Goal: Task Accomplishment & Management: Manage account settings

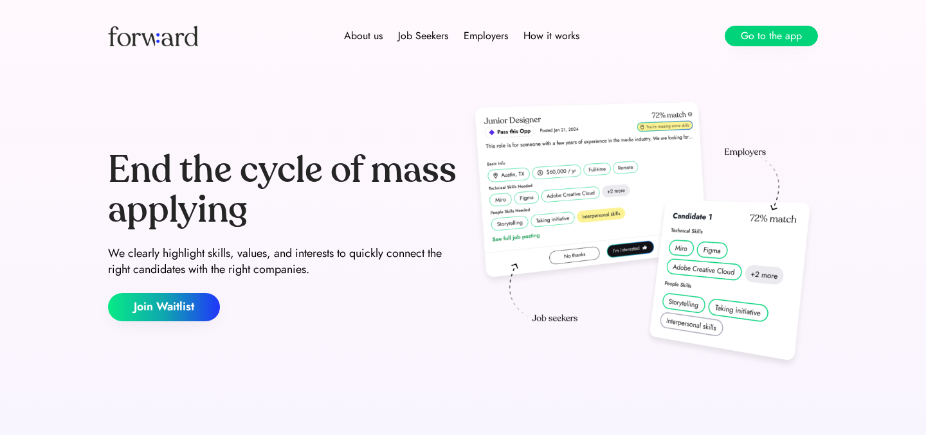
click at [783, 37] on button "Go to the app" at bounding box center [771, 36] width 93 height 21
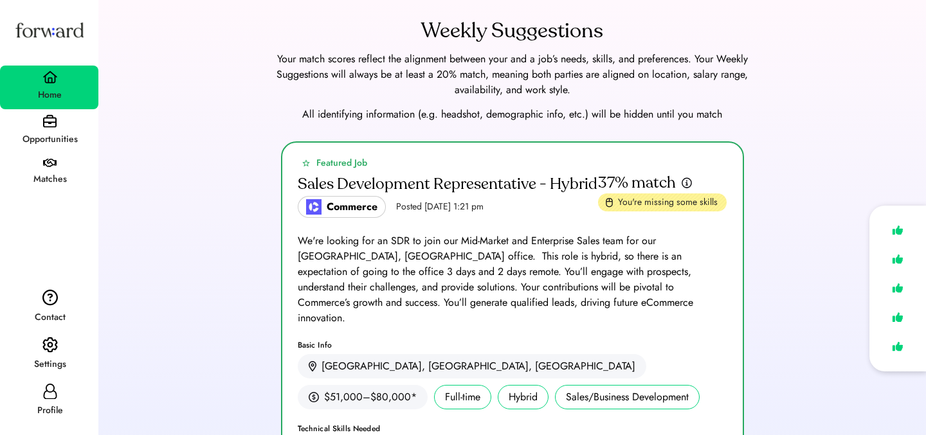
click at [44, 403] on div "Profile" at bounding box center [49, 410] width 97 height 15
select select "*****"
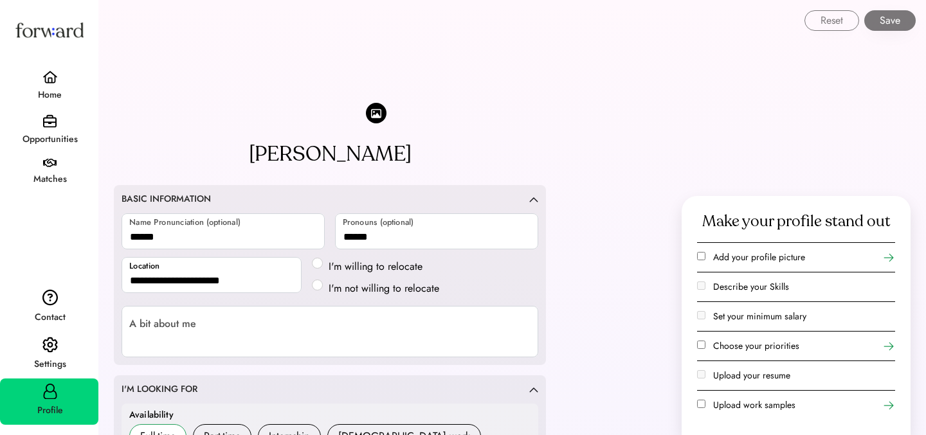
click at [50, 359] on div "Settings" at bounding box center [49, 364] width 97 height 15
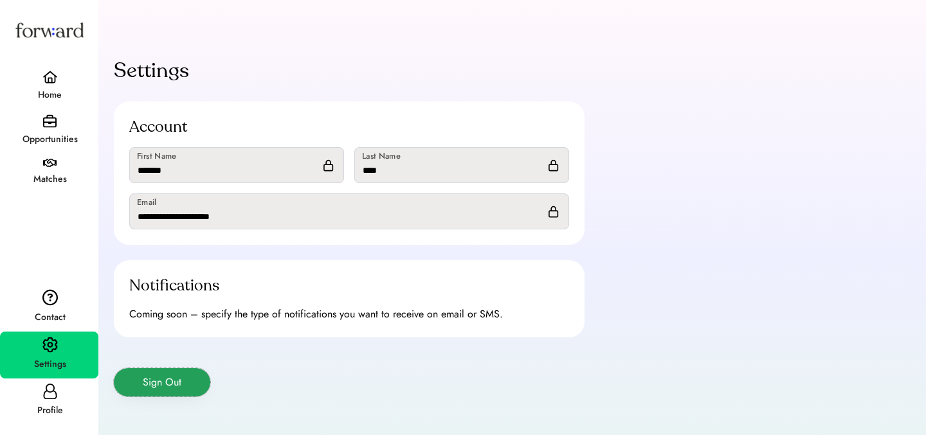
click at [165, 387] on button "Sign Out" at bounding box center [162, 383] width 96 height 28
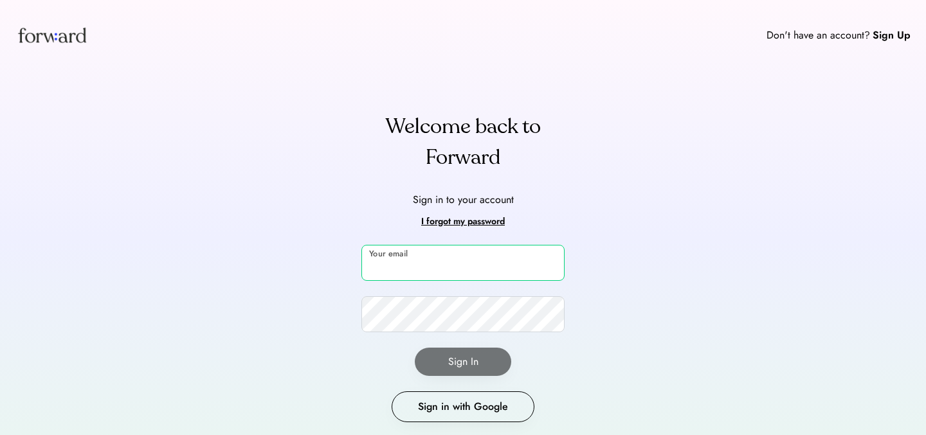
click at [394, 264] on input "email" at bounding box center [463, 263] width 203 height 36
type input "**********"
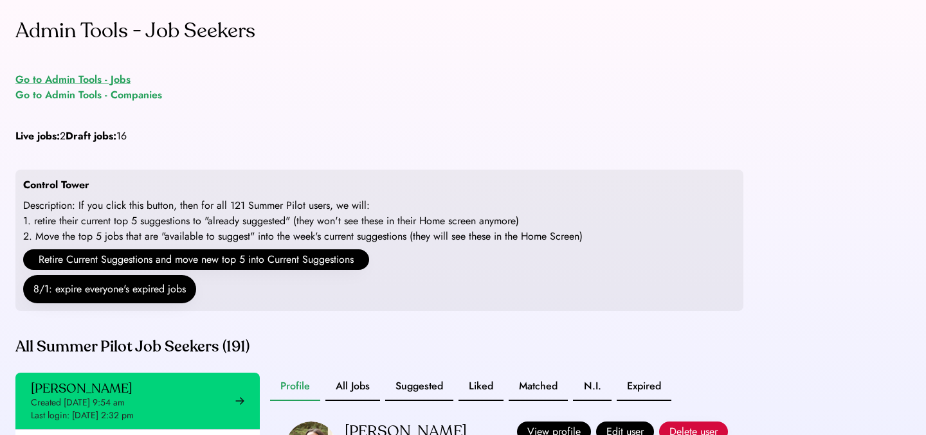
click at [95, 84] on div "Go to Admin Tools - Jobs" at bounding box center [72, 79] width 115 height 15
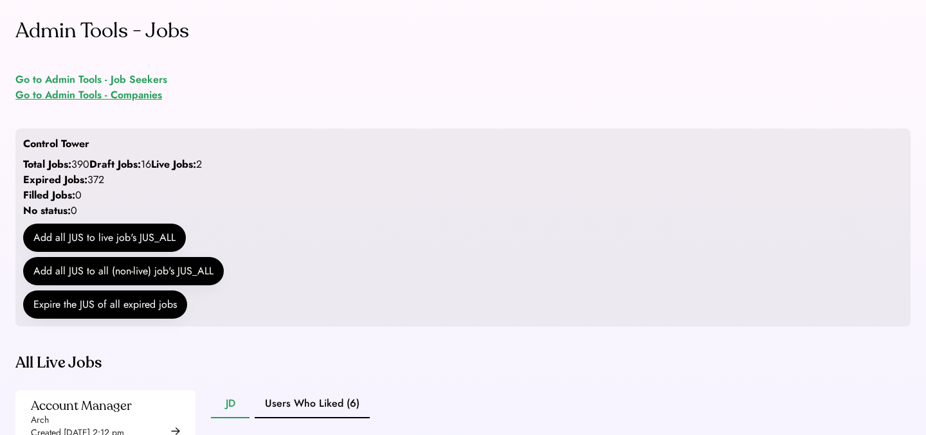
click at [142, 93] on div "Go to Admin Tools - Companies" at bounding box center [88, 94] width 147 height 15
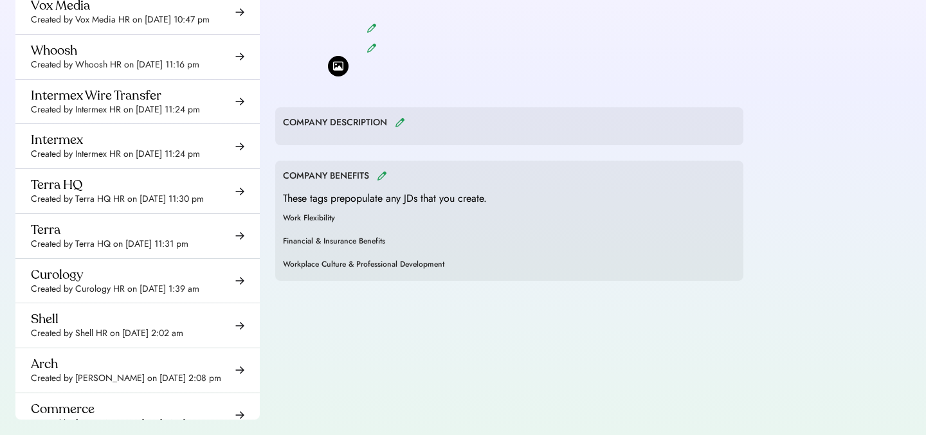
scroll to position [17189, 0]
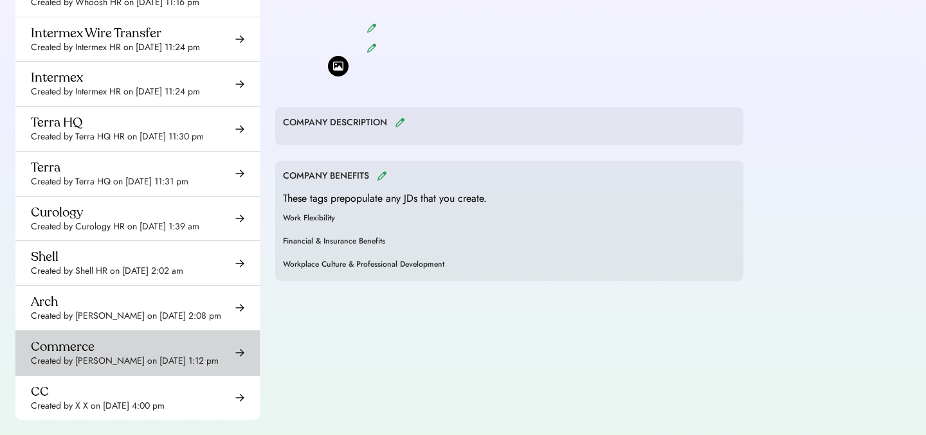
click at [183, 355] on div "Created by Lindsey Pereira on Aug 13, 2025 1:12 pm" at bounding box center [125, 361] width 188 height 13
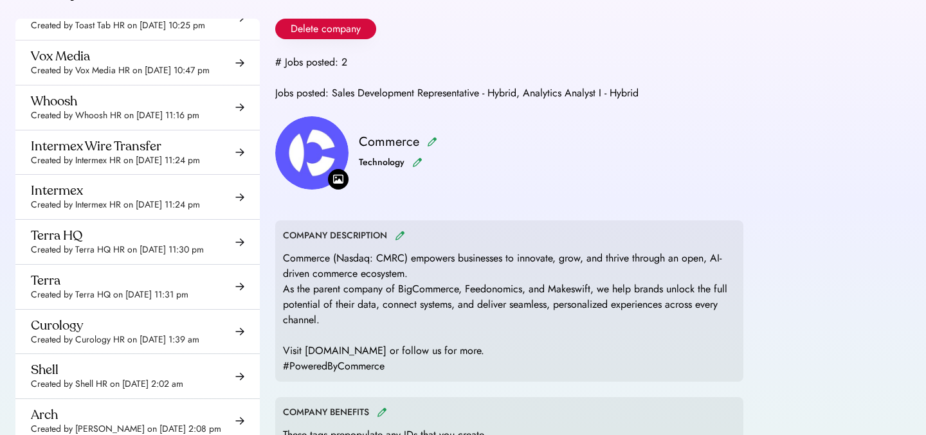
scroll to position [100, 0]
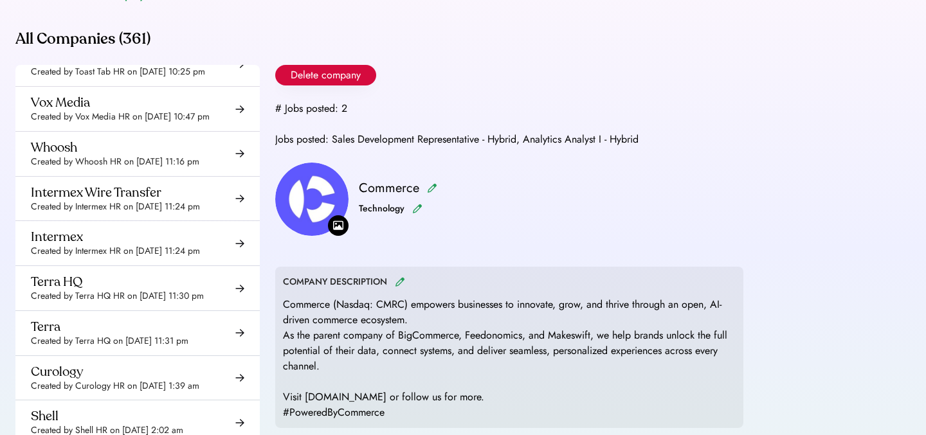
click at [341, 107] on div "# Jobs posted: 2" at bounding box center [311, 108] width 72 height 15
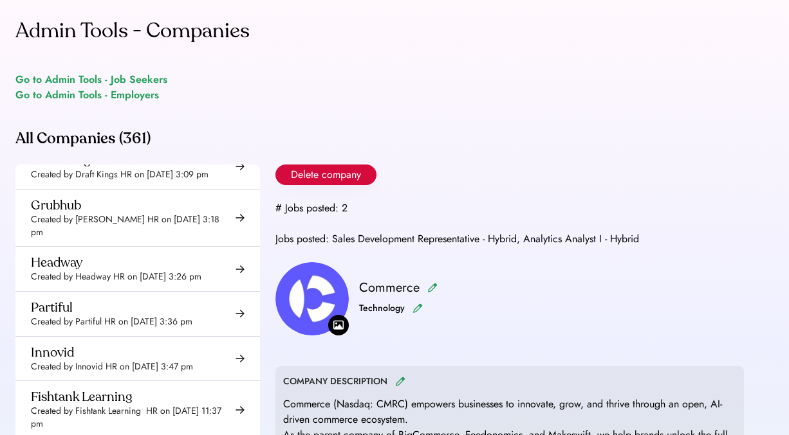
scroll to position [15105, 0]
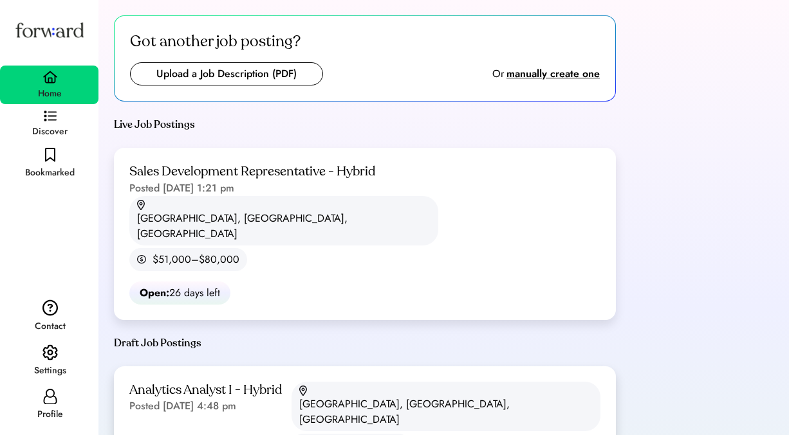
click at [195, 399] on div "Posted [DATE] 4:48 pm" at bounding box center [182, 406] width 107 height 15
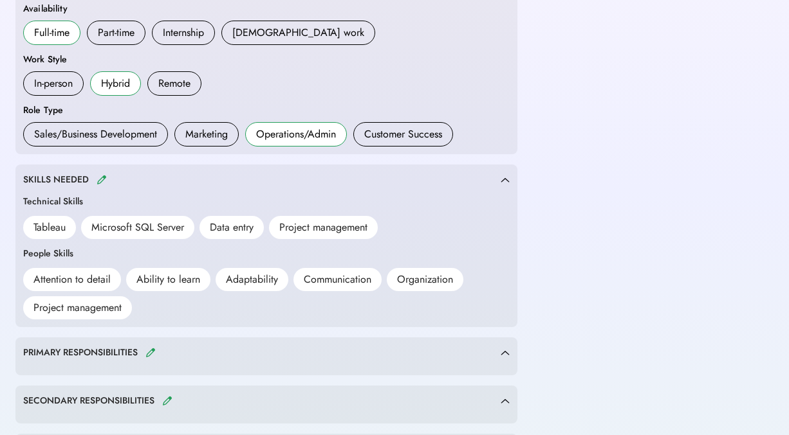
scroll to position [587, 0]
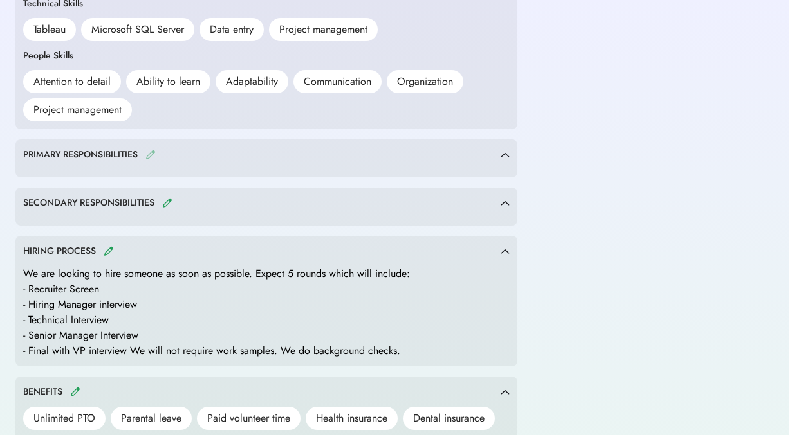
click at [148, 154] on img at bounding box center [150, 155] width 10 height 10
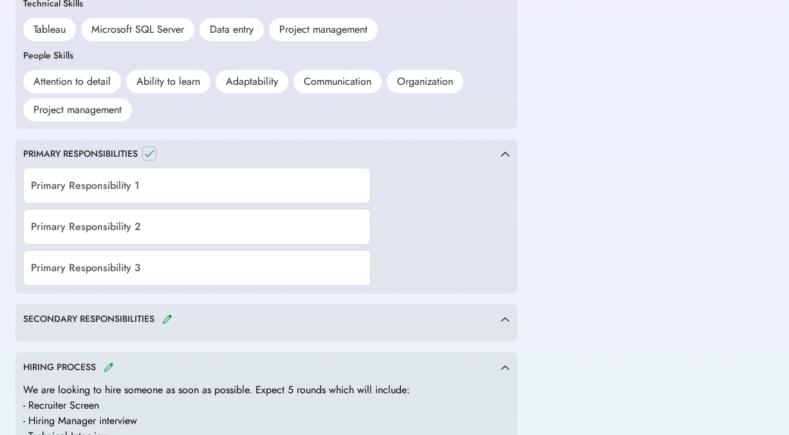
click at [148, 154] on icon at bounding box center [149, 153] width 13 height 13
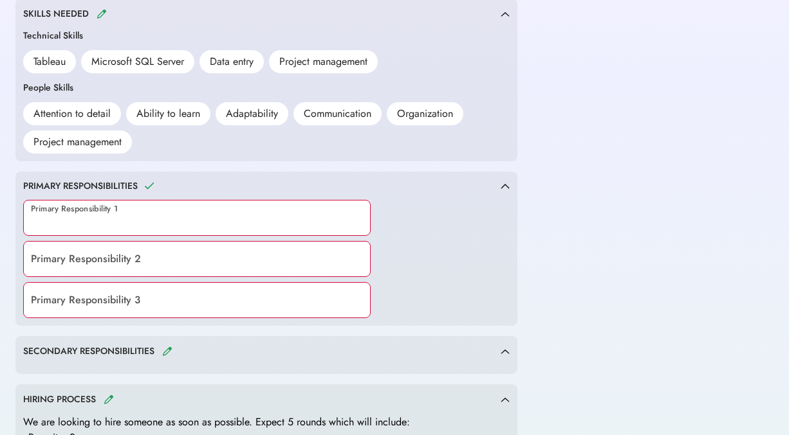
scroll to position [696, 0]
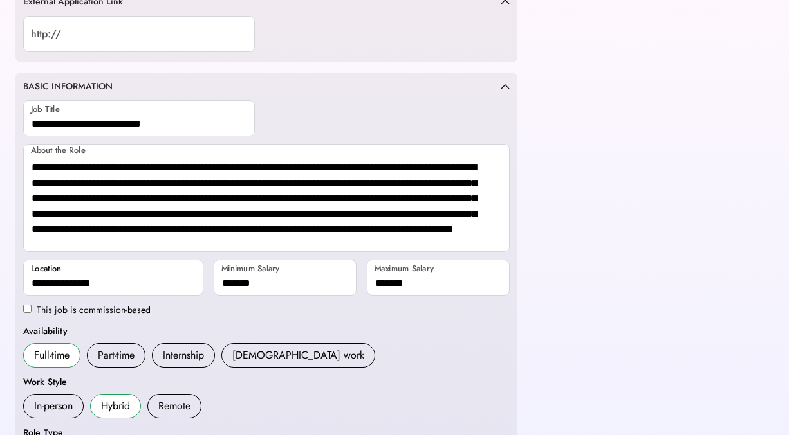
scroll to position [0, 0]
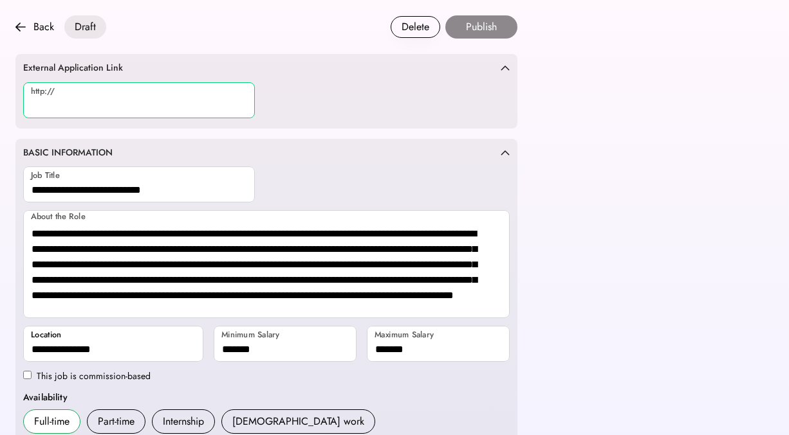
click at [86, 98] on input "input" at bounding box center [139, 100] width 232 height 36
click at [128, 92] on input "input" at bounding box center [139, 100] width 232 height 36
paste input "**********"
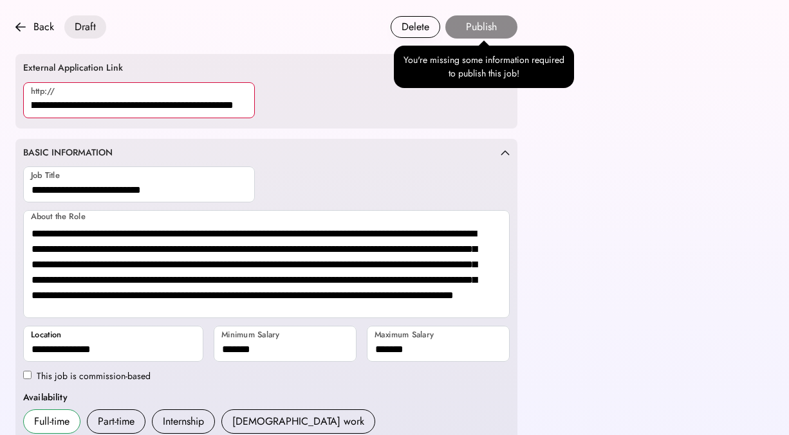
type input "**********"
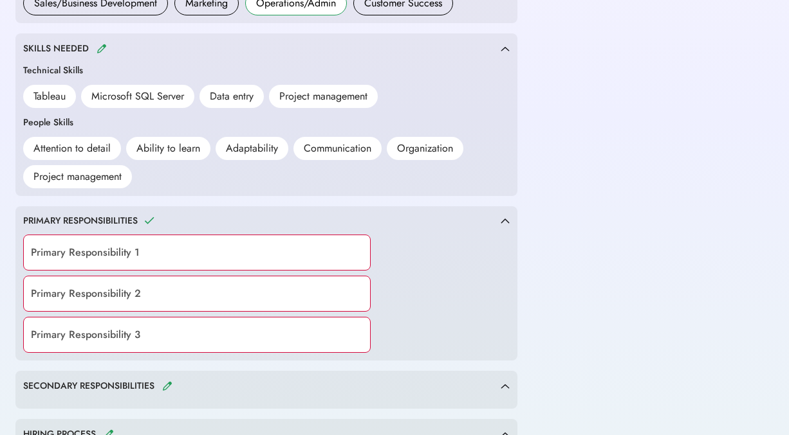
scroll to position [540, 0]
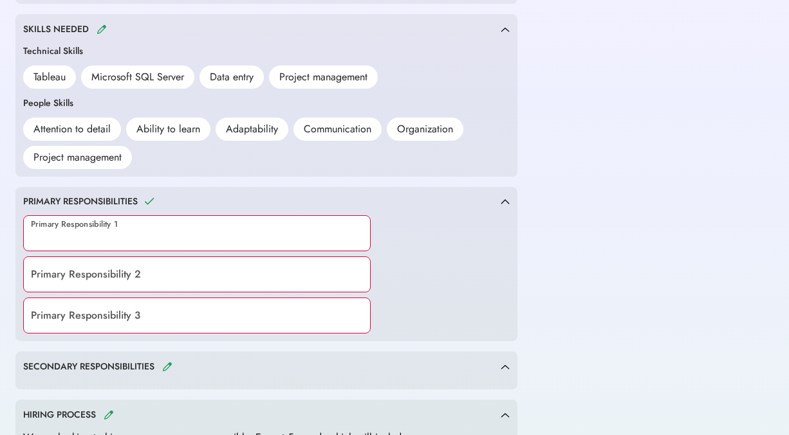
click at [179, 230] on input "input" at bounding box center [196, 233] width 347 height 36
paste input "**********"
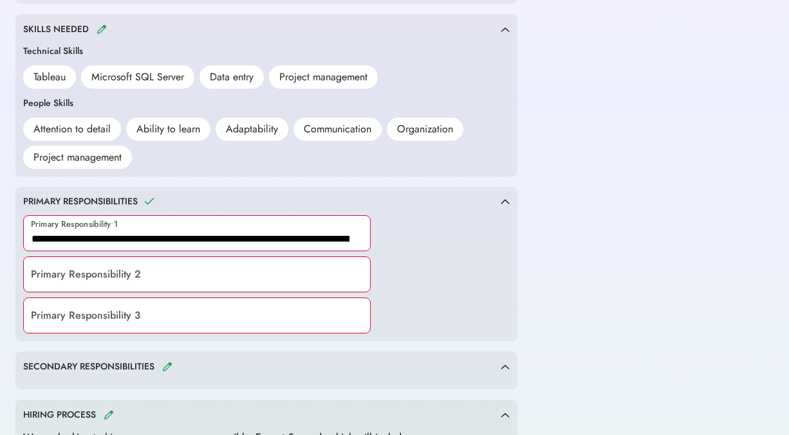
scroll to position [0, 48]
type input "**********"
click at [771, 196] on div "**********" at bounding box center [394, 114] width 758 height 1201
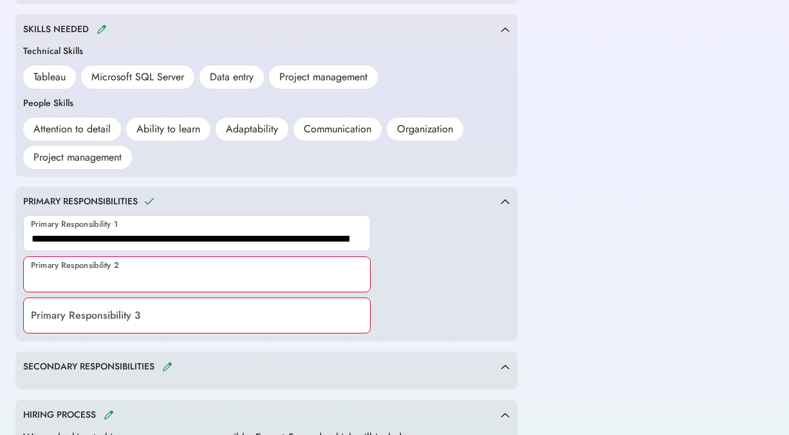
click at [193, 273] on input "input" at bounding box center [196, 275] width 347 height 36
paste input "**********"
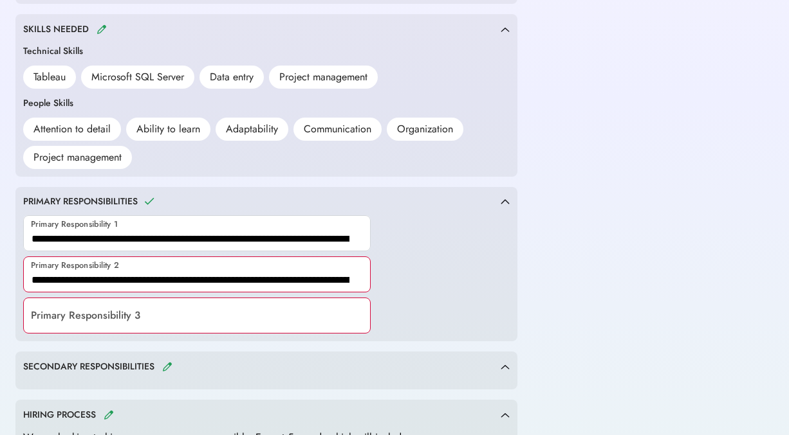
scroll to position [0, 124]
type input "**********"
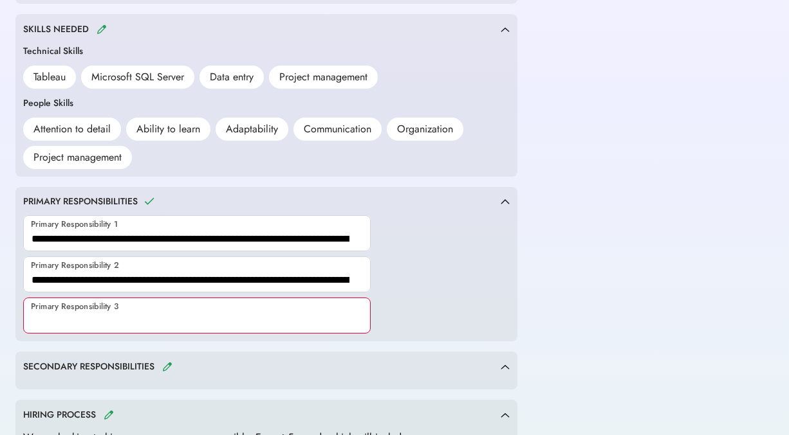
click at [101, 317] on input "input" at bounding box center [196, 316] width 347 height 36
paste input "**********"
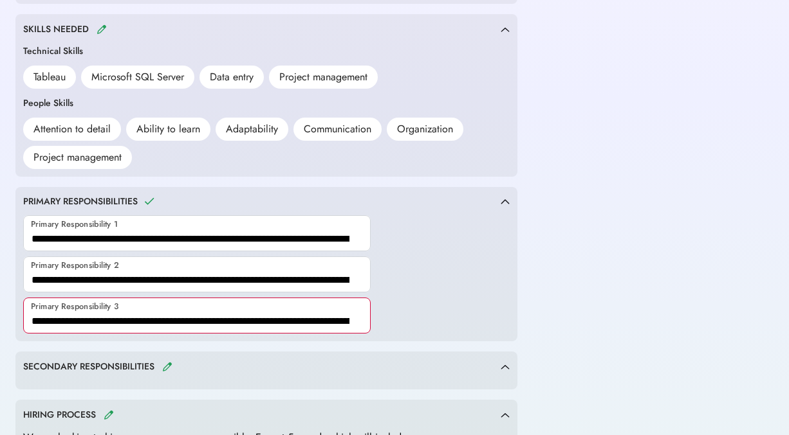
scroll to position [0, 75]
type input "**********"
click at [168, 365] on img at bounding box center [167, 367] width 10 height 10
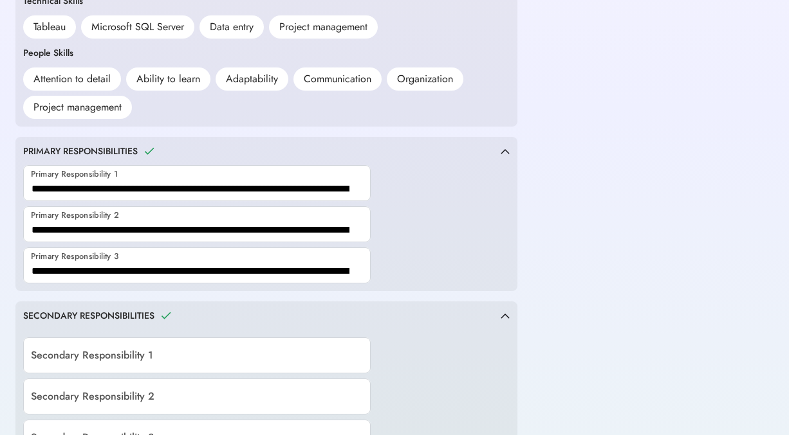
scroll to position [697, 0]
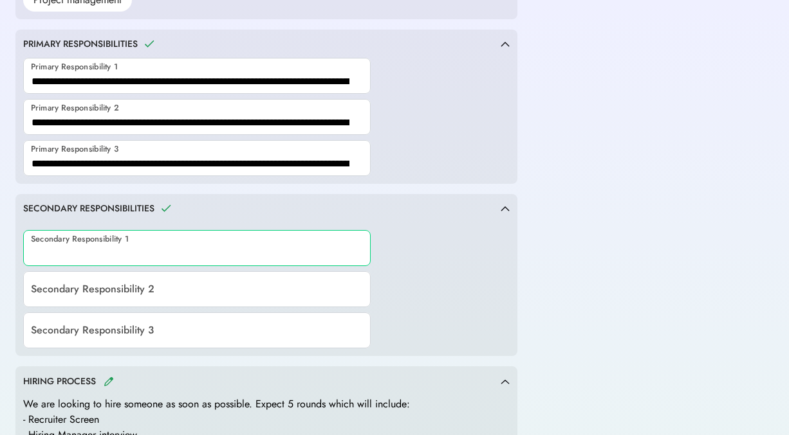
click at [145, 249] on input "input" at bounding box center [196, 248] width 347 height 36
paste input "**********"
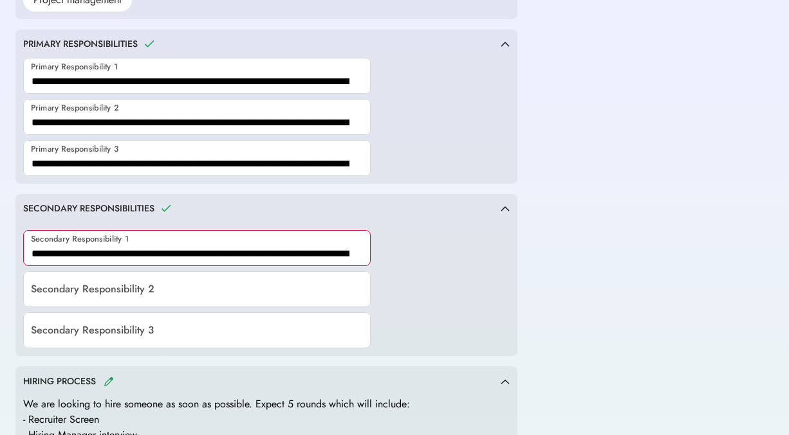
scroll to position [0, 137]
type input "**********"
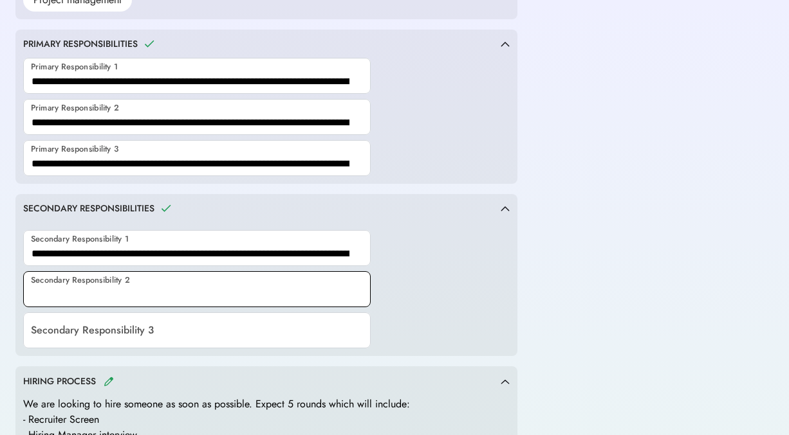
click at [152, 292] on input "input" at bounding box center [196, 289] width 347 height 36
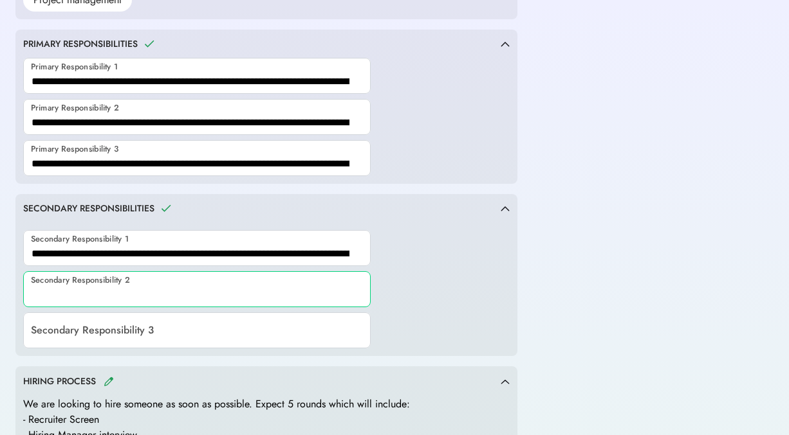
paste input "**********"
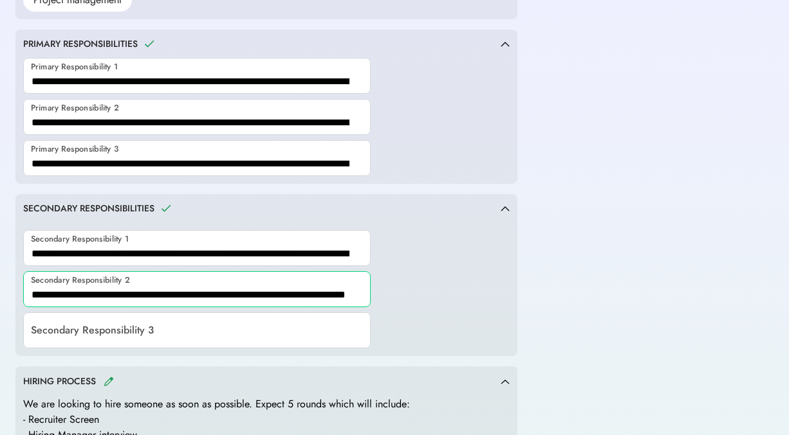
scroll to position [0, 46]
type input "**********"
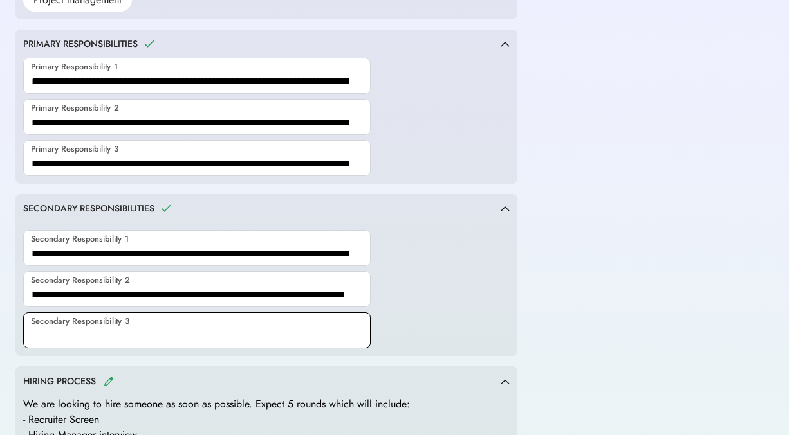
click at [124, 333] on input "input" at bounding box center [196, 331] width 347 height 36
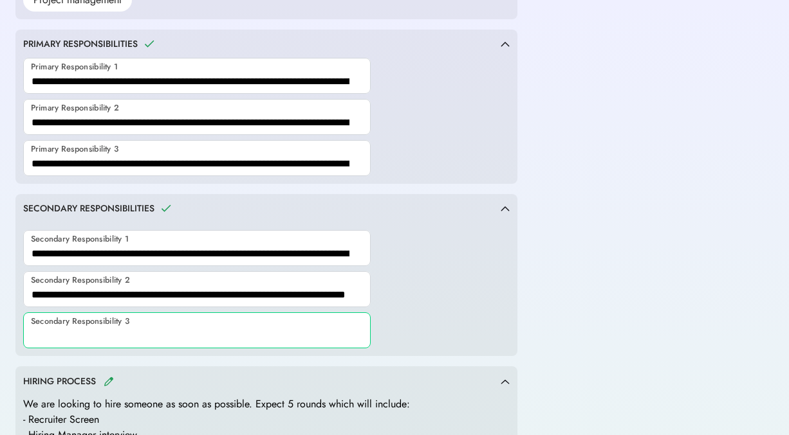
paste input "**********"
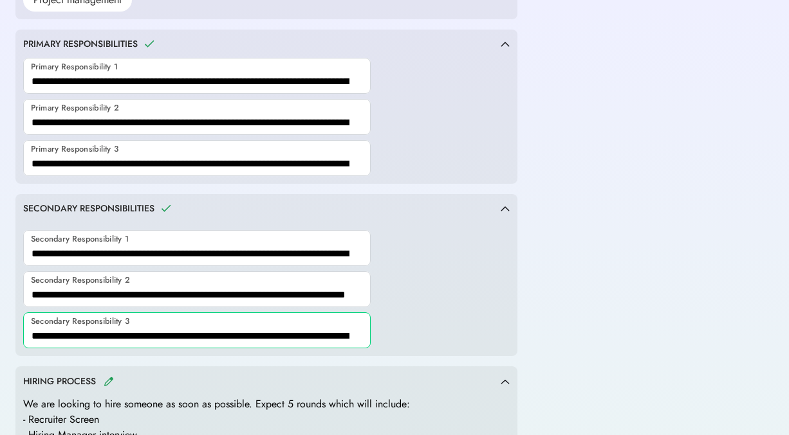
click at [106, 332] on input "input" at bounding box center [196, 331] width 347 height 36
paste input "**********"
type input "**********"
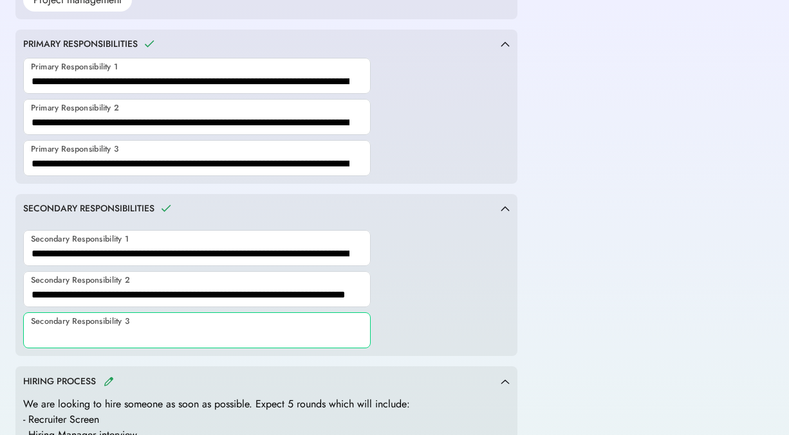
paste input "**********"
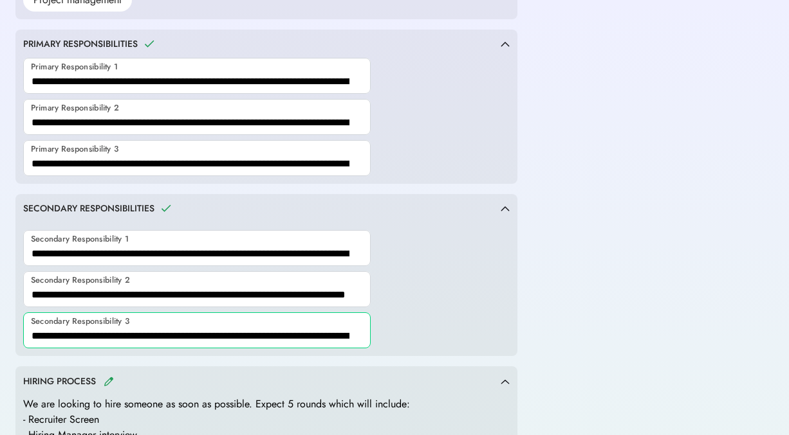
scroll to position [0, 124]
type input "**********"
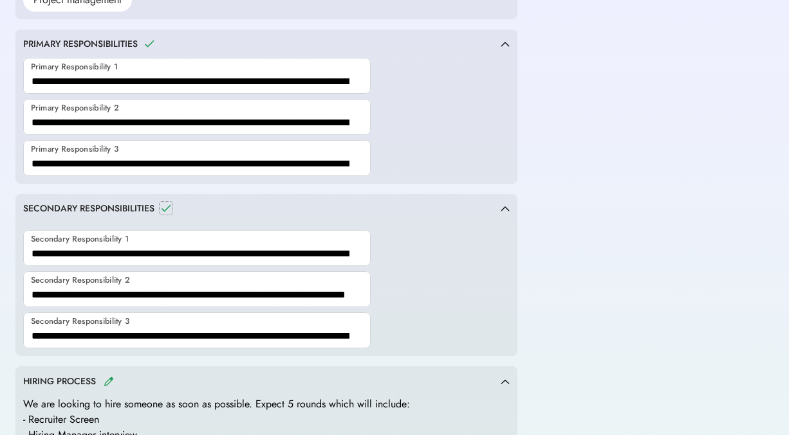
click at [167, 207] on icon at bounding box center [166, 208] width 13 height 13
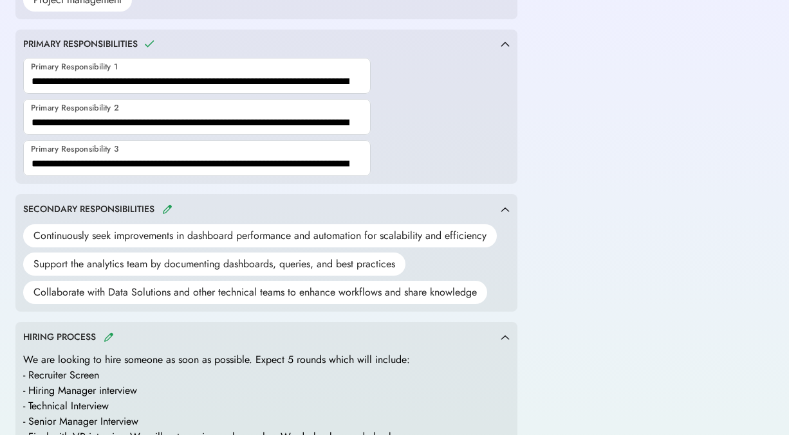
click at [152, 42] on icon at bounding box center [149, 43] width 13 height 13
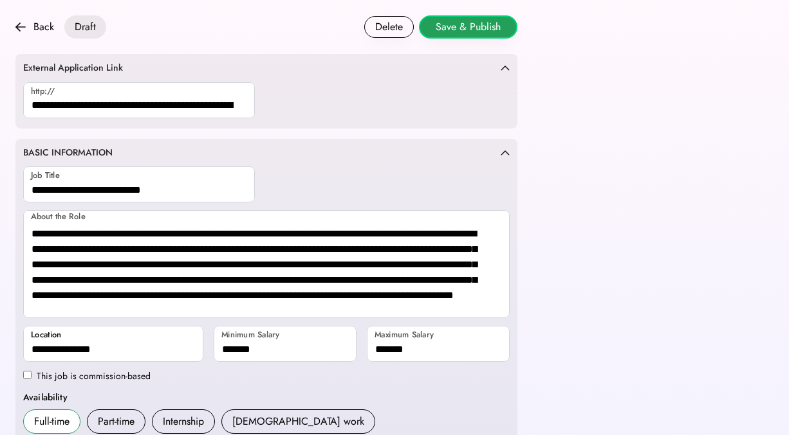
click at [467, 31] on button "Save & Publish" at bounding box center [468, 26] width 98 height 23
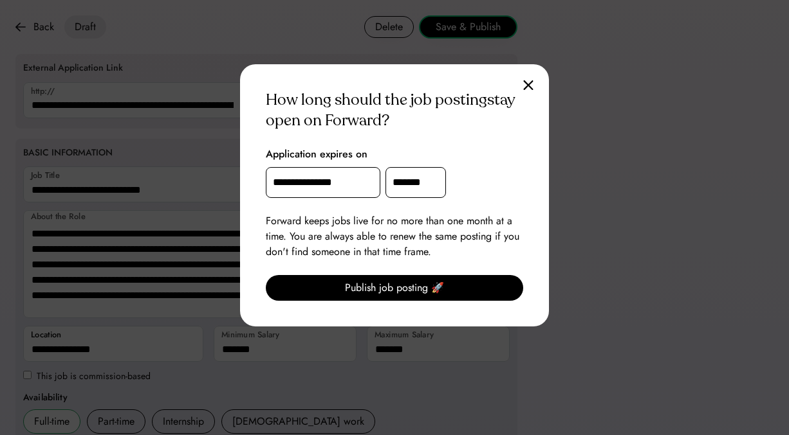
click at [417, 181] on input "*******" at bounding box center [415, 182] width 60 height 31
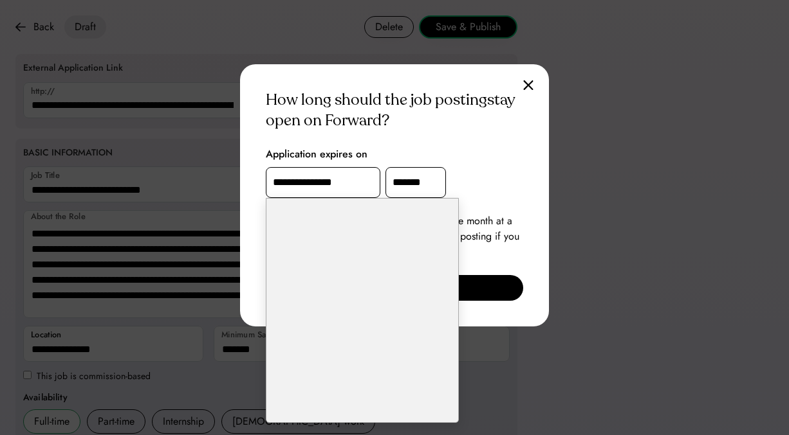
click at [312, 256] on li "5:00 PM" at bounding box center [362, 268] width 192 height 26
type input "*******"
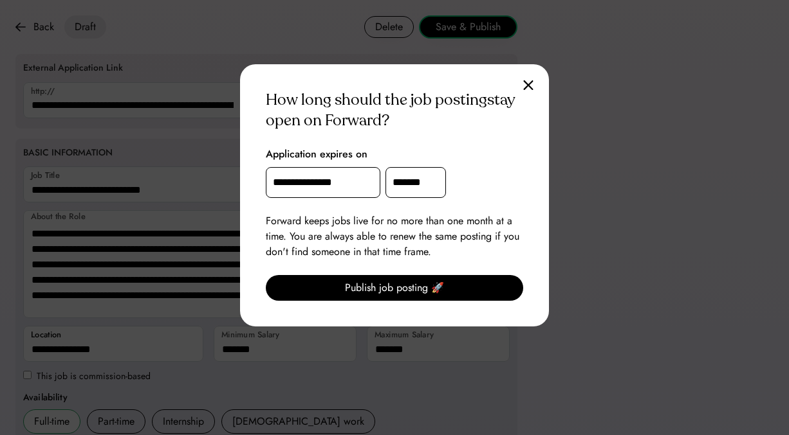
scroll to position [806, 0]
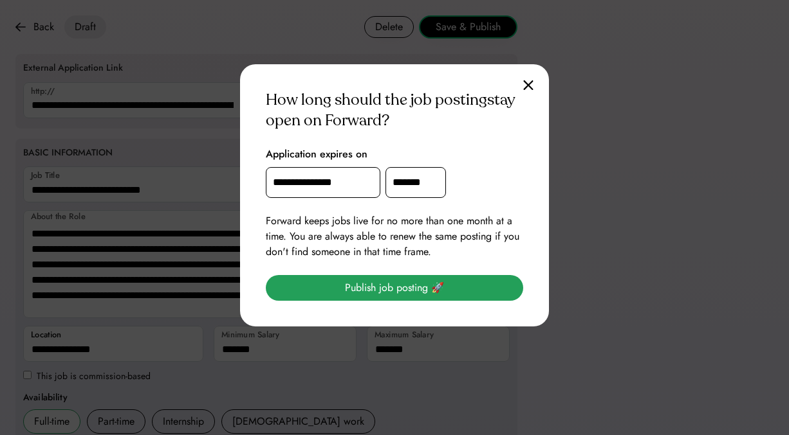
click at [401, 280] on button "Publish job posting 🚀" at bounding box center [394, 288] width 257 height 26
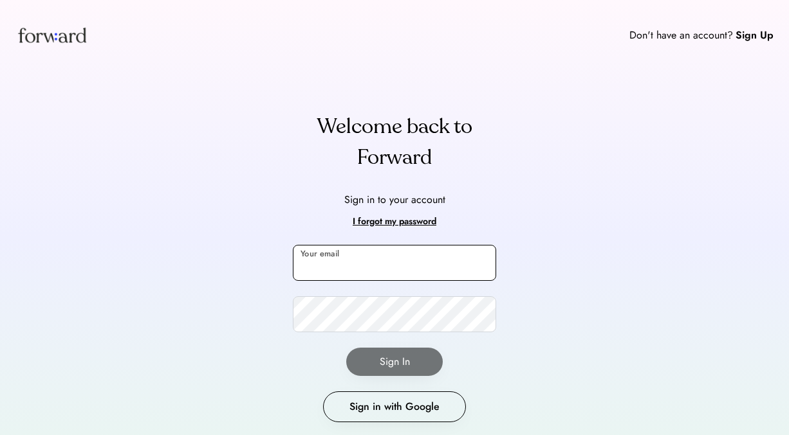
click at [344, 260] on input "email" at bounding box center [394, 263] width 203 height 36
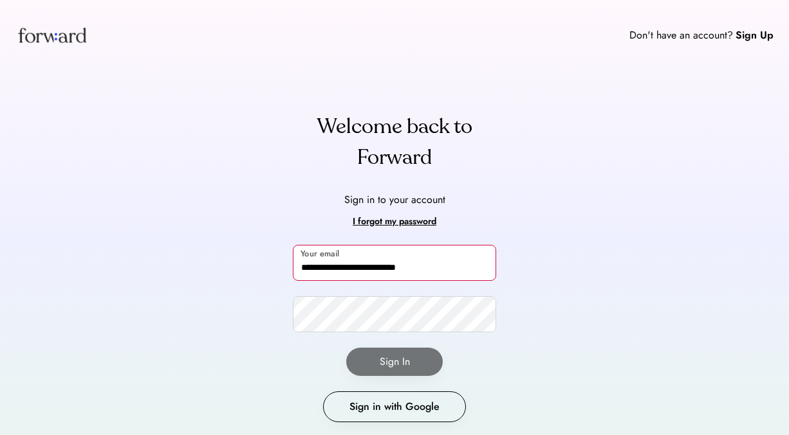
type input "**********"
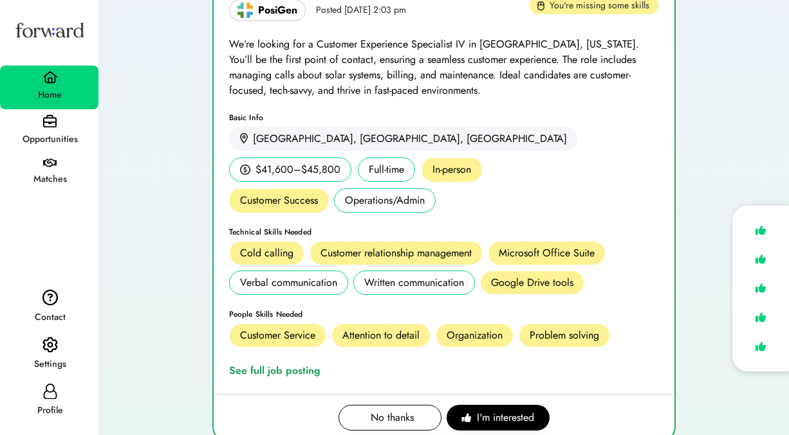
scroll to position [1344, 0]
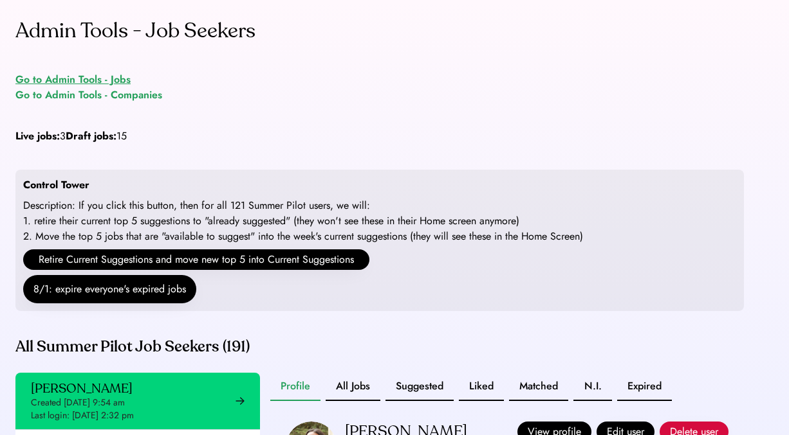
click at [116, 78] on div "Go to Admin Tools - Jobs" at bounding box center [72, 79] width 115 height 15
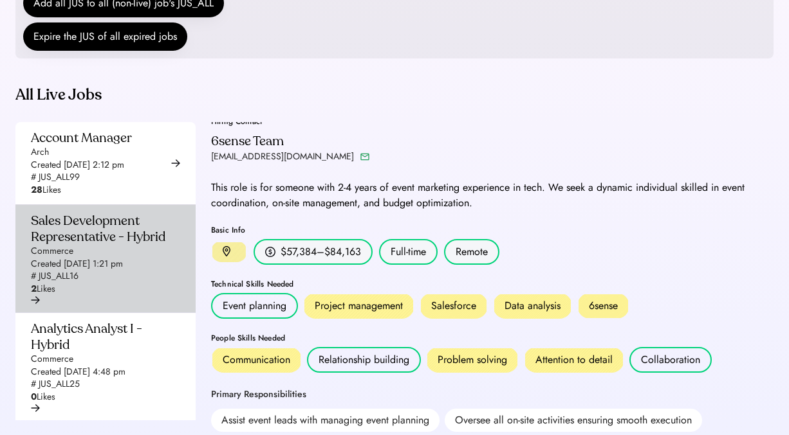
scroll to position [320, 0]
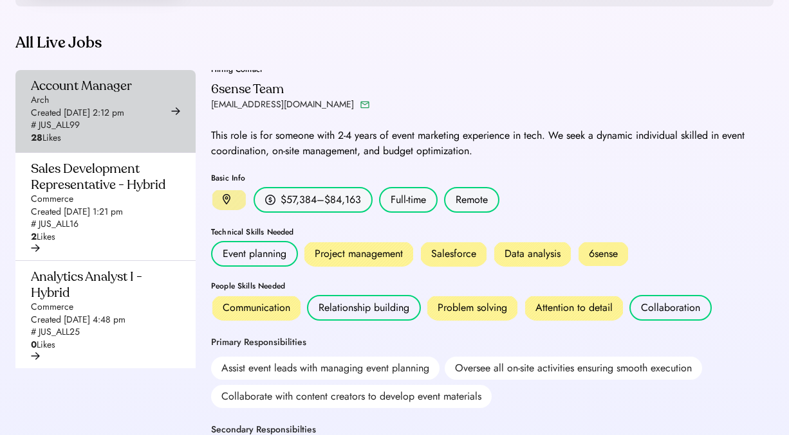
click at [115, 120] on div "Created [DATE] 2:12 pm" at bounding box center [77, 113] width 93 height 13
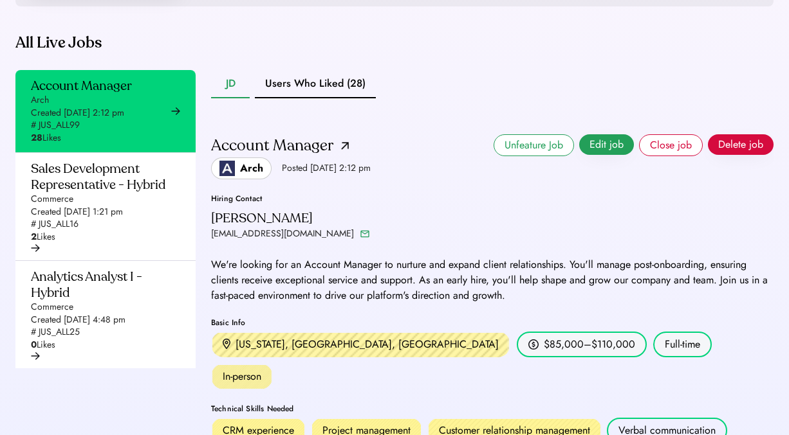
click at [601, 155] on button "Edit job" at bounding box center [606, 144] width 55 height 21
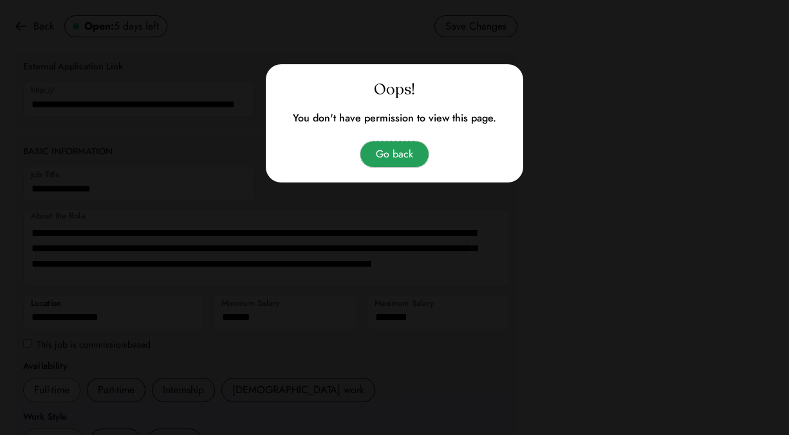
click at [396, 156] on button "Go back" at bounding box center [394, 155] width 68 height 26
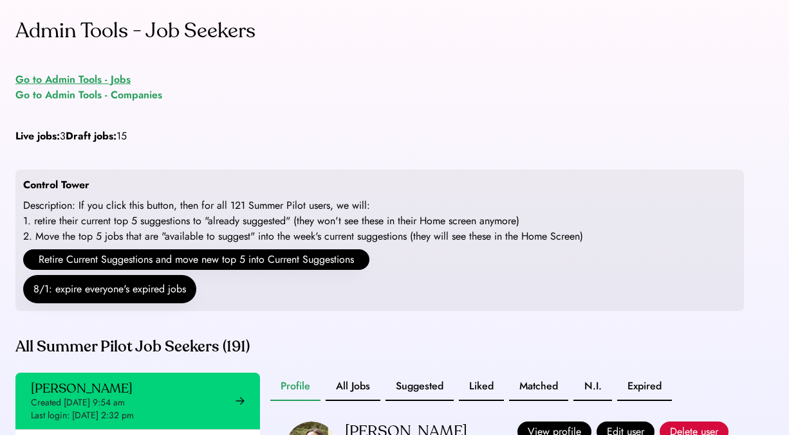
click at [121, 80] on div "Go to Admin Tools - Jobs" at bounding box center [72, 79] width 115 height 15
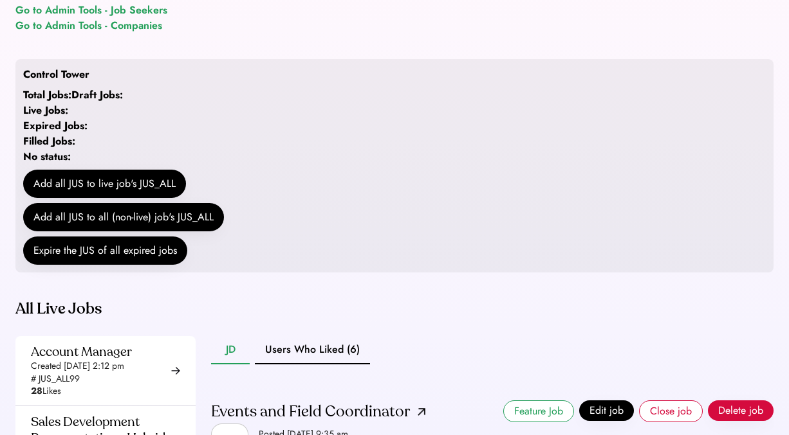
scroll to position [187, 0]
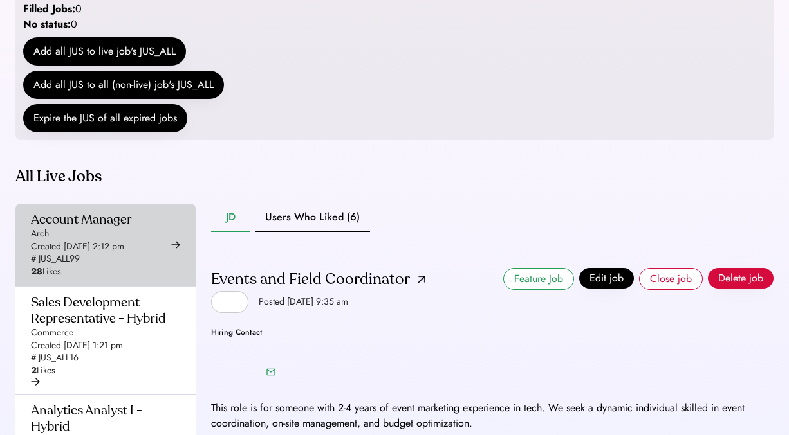
click at [132, 266] on div "Account Manager Arch Created [DATE] 2:12 pm # JUS_ALL99 28 Likes" at bounding box center [81, 245] width 101 height 67
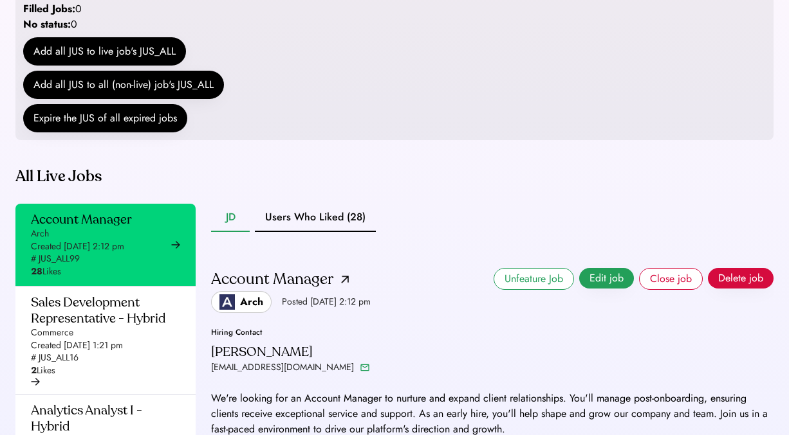
click at [605, 289] on button "Edit job" at bounding box center [606, 278] width 55 height 21
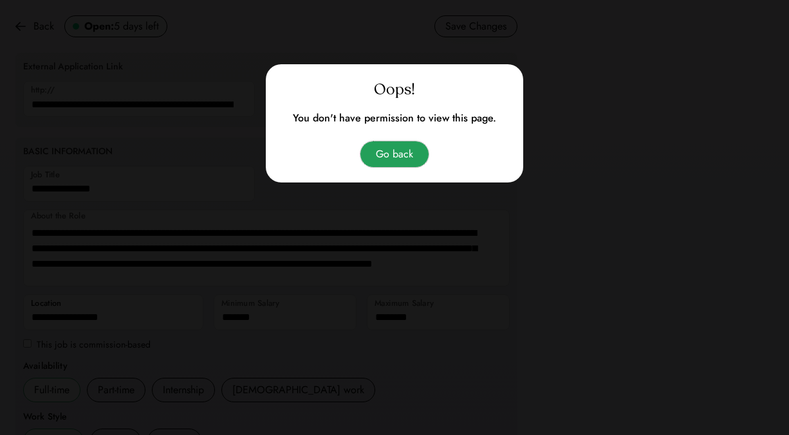
click at [372, 154] on button "Go back" at bounding box center [394, 155] width 68 height 26
click at [396, 153] on button "Go back" at bounding box center [394, 155] width 68 height 26
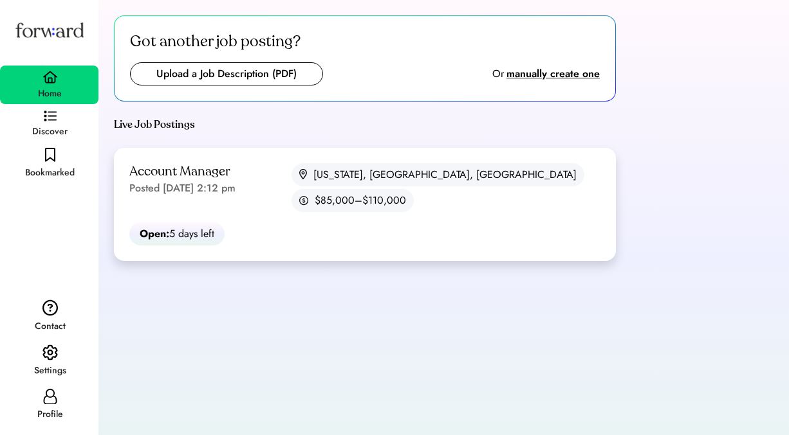
click at [235, 194] on div "Posted [DATE] 2:12 pm" at bounding box center [182, 188] width 106 height 15
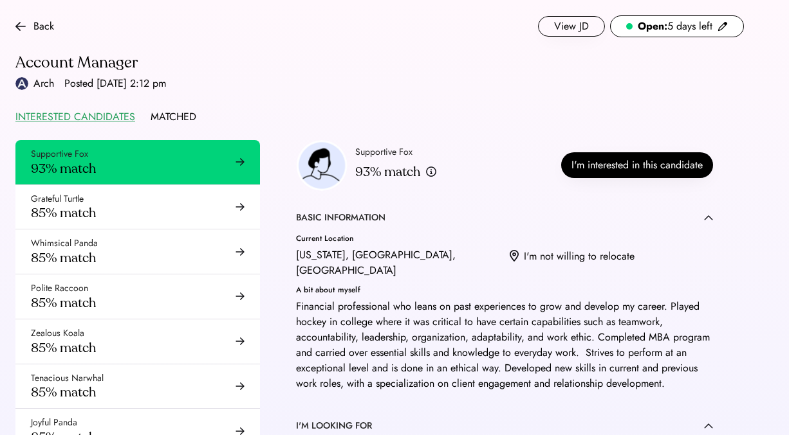
click at [701, 31] on div "Open: 5 days left" at bounding box center [674, 26] width 75 height 15
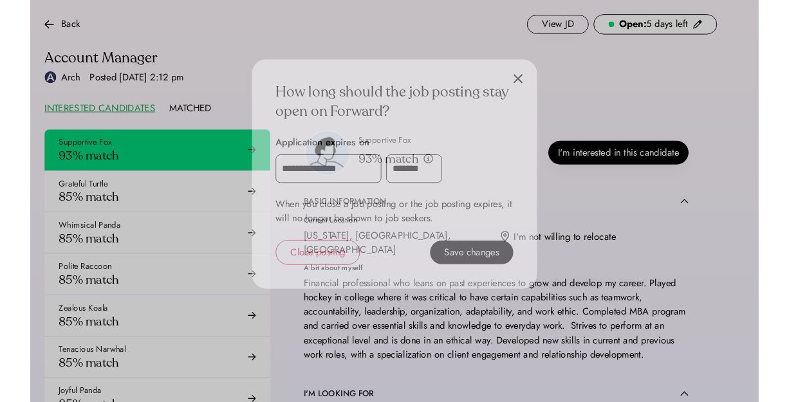
scroll to position [607, 0]
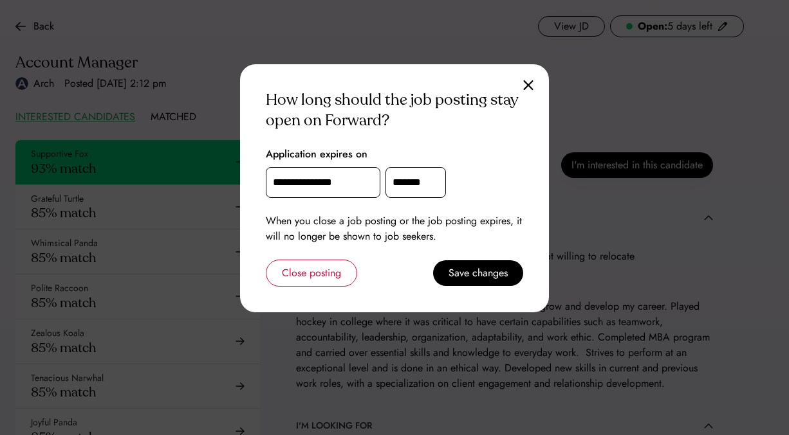
click at [524, 86] on img at bounding box center [528, 85] width 10 height 11
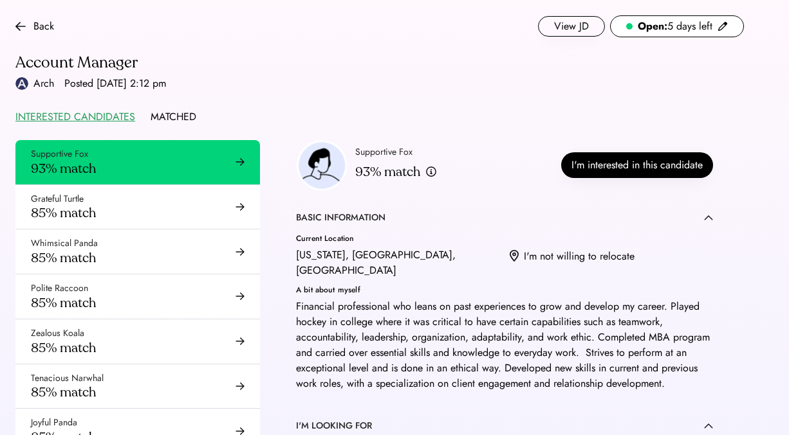
click at [690, 24] on div "Open: 5 days left" at bounding box center [674, 26] width 75 height 15
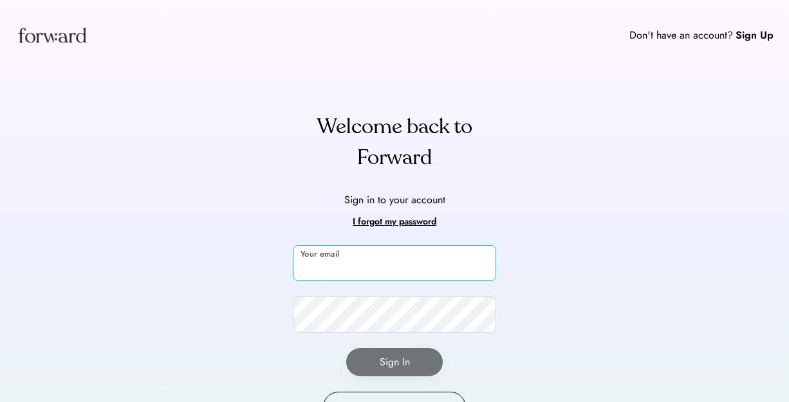
click at [343, 273] on input "email" at bounding box center [394, 263] width 203 height 36
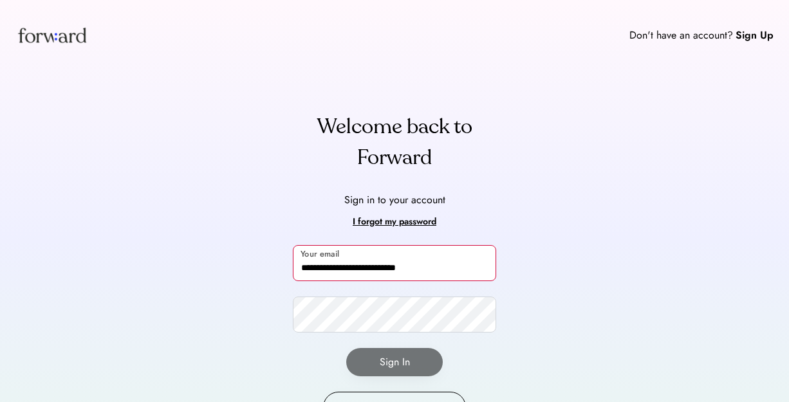
type input "**********"
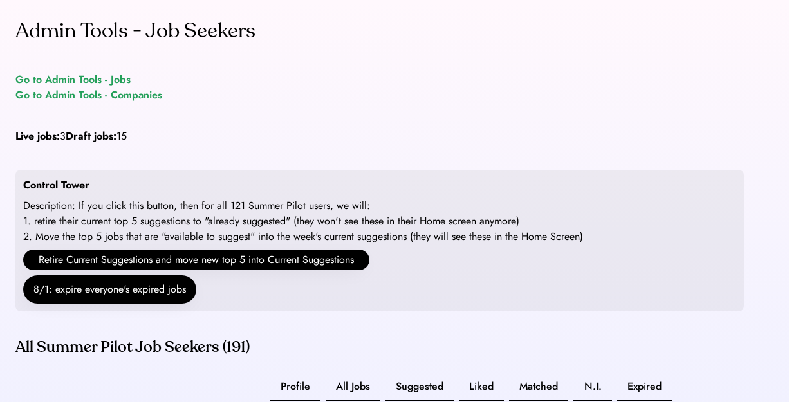
click at [109, 80] on div "Go to Admin Tools - Jobs" at bounding box center [72, 79] width 115 height 15
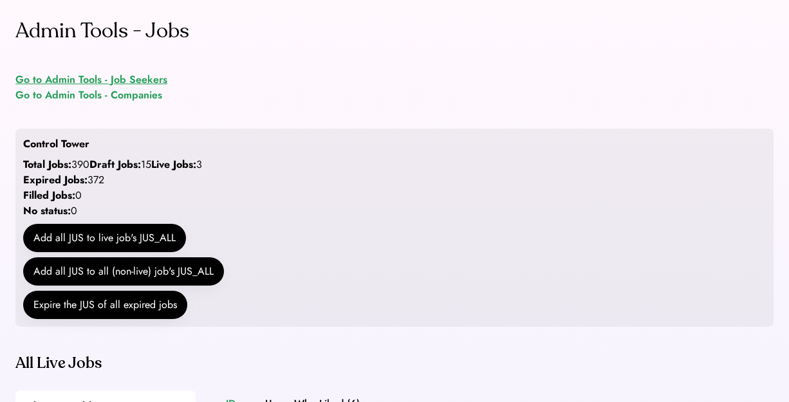
click at [109, 81] on div "Go to Admin Tools - Job Seekers" at bounding box center [91, 79] width 152 height 15
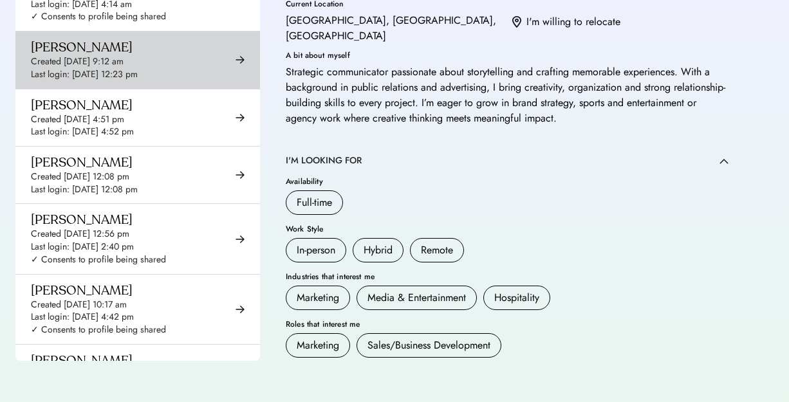
click at [138, 76] on div "Last login: [DATE] 12:23 pm" at bounding box center [84, 74] width 107 height 13
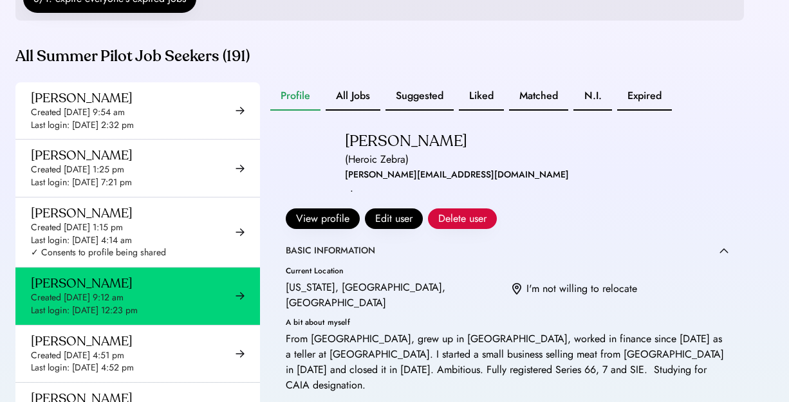
scroll to position [199, 0]
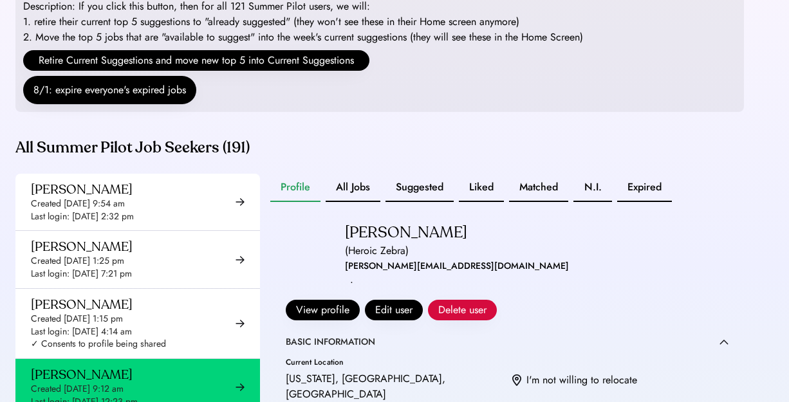
click at [353, 202] on button "All Jobs" at bounding box center [352, 188] width 55 height 28
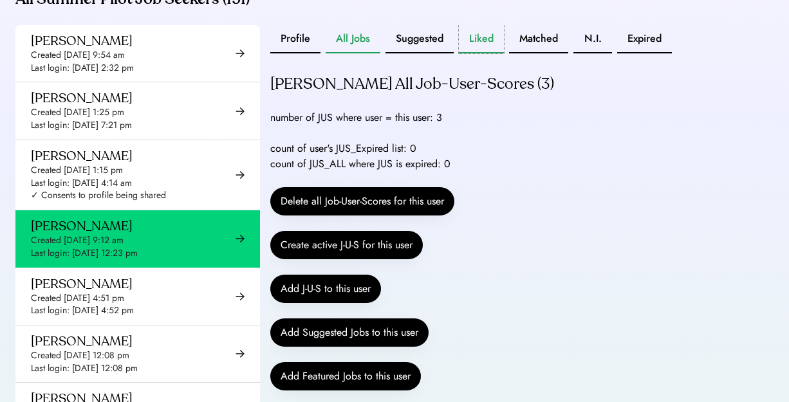
click at [497, 52] on button "Liked" at bounding box center [481, 39] width 45 height 28
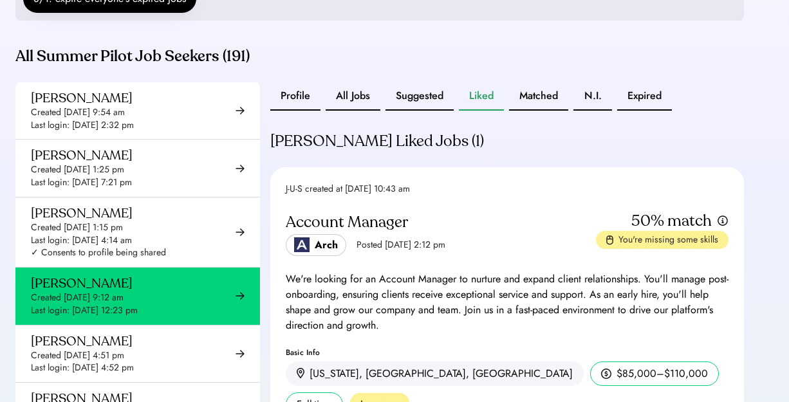
scroll to position [239, 0]
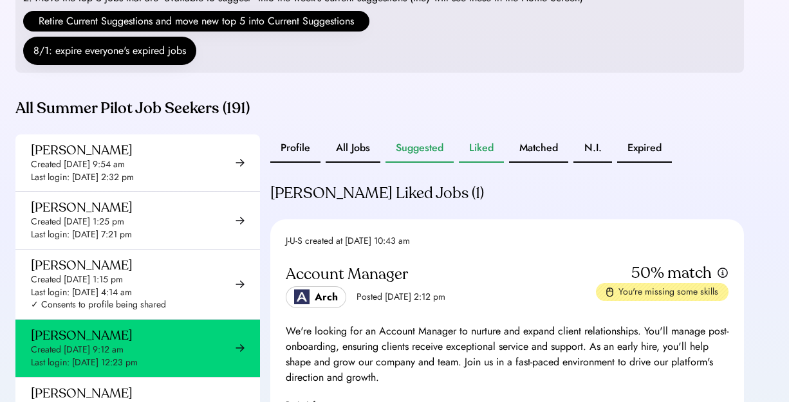
click at [412, 163] on button "Suggested" at bounding box center [419, 148] width 68 height 28
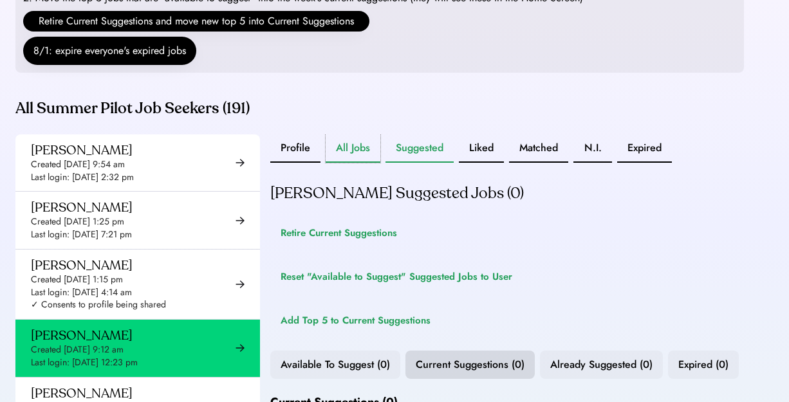
click at [349, 153] on button "All Jobs" at bounding box center [352, 148] width 55 height 28
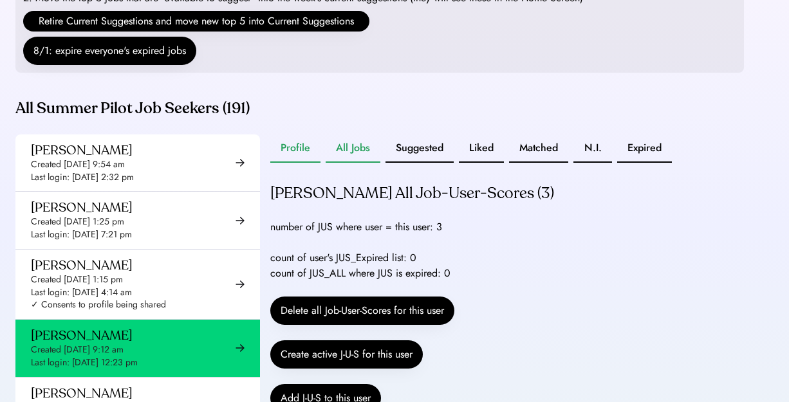
click at [309, 161] on button "Profile" at bounding box center [295, 148] width 50 height 28
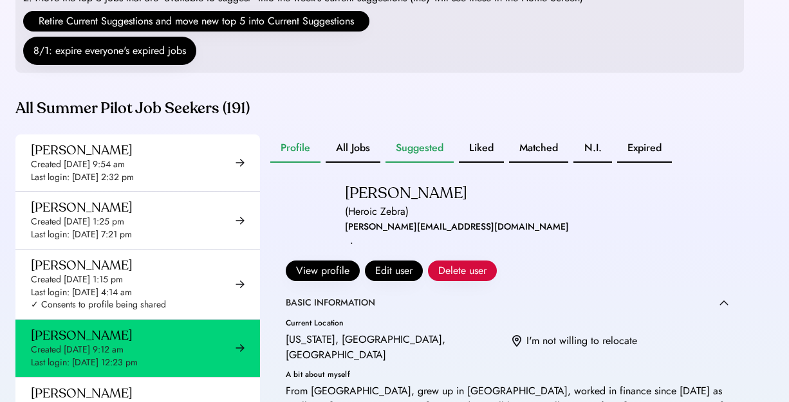
click at [413, 163] on button "Suggested" at bounding box center [419, 148] width 68 height 28
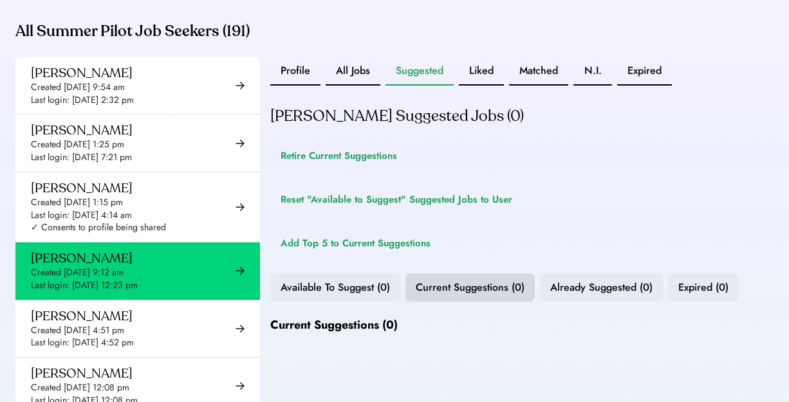
scroll to position [306, 0]
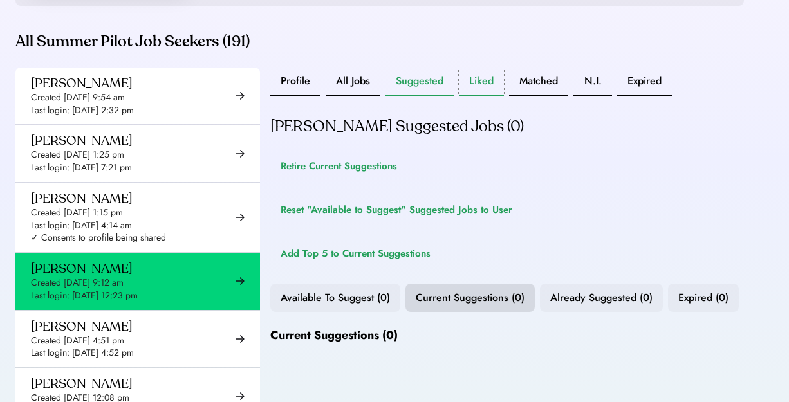
click at [481, 95] on button "Liked" at bounding box center [481, 82] width 45 height 28
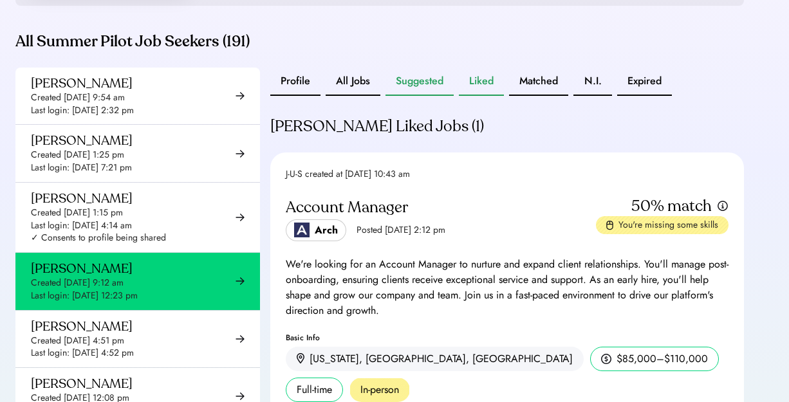
click at [399, 91] on button "Suggested" at bounding box center [419, 82] width 68 height 28
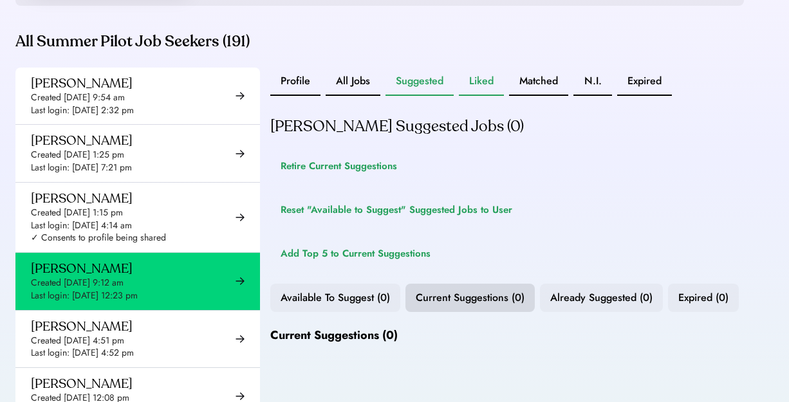
click at [475, 93] on button "Liked" at bounding box center [481, 82] width 45 height 28
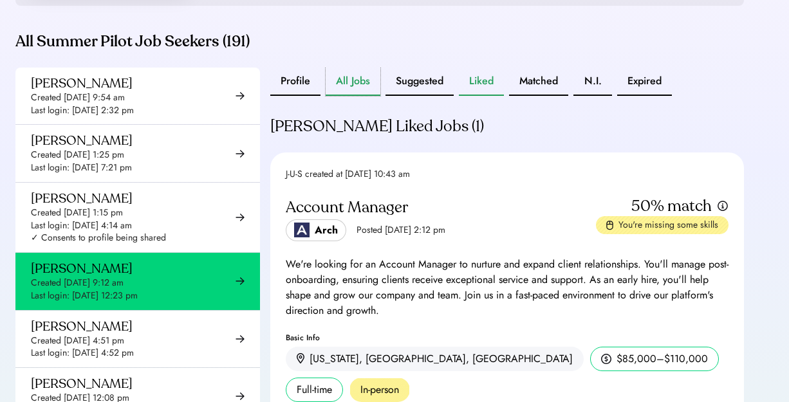
click at [343, 94] on button "All Jobs" at bounding box center [352, 82] width 55 height 28
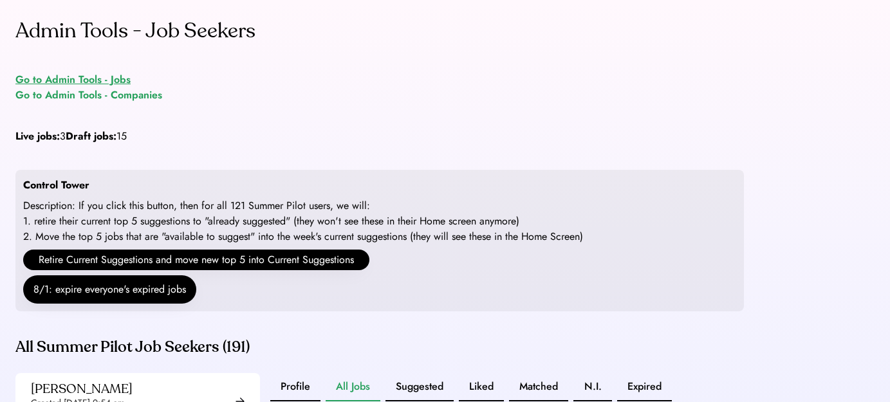
click at [110, 80] on div "Go to Admin Tools - Jobs" at bounding box center [72, 79] width 115 height 15
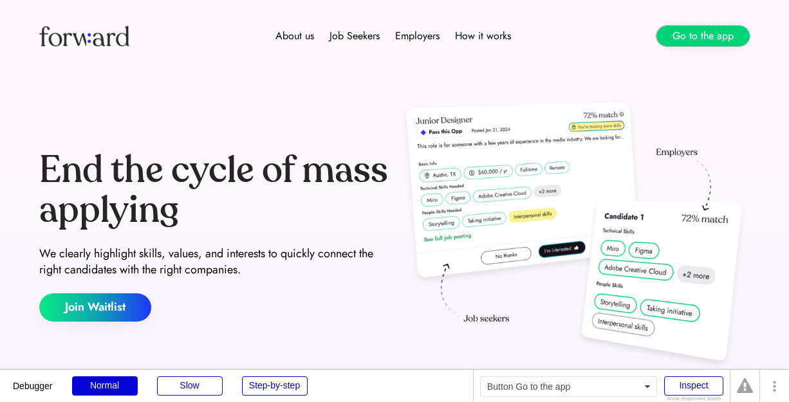
click at [664, 35] on button "Go to the app" at bounding box center [702, 36] width 93 height 21
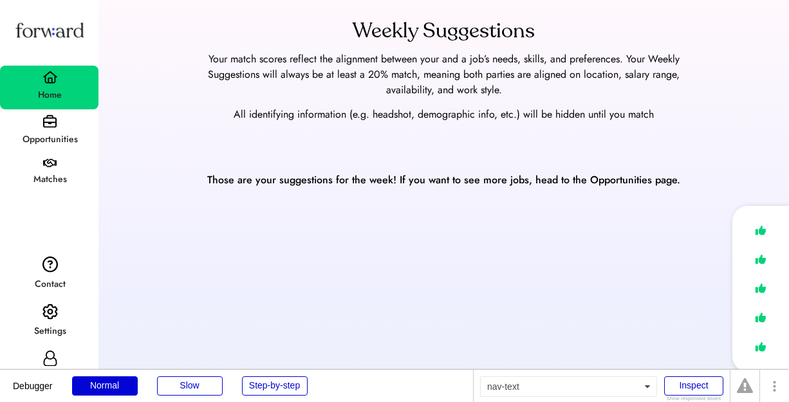
click at [51, 135] on div "Opportunities" at bounding box center [49, 139] width 97 height 15
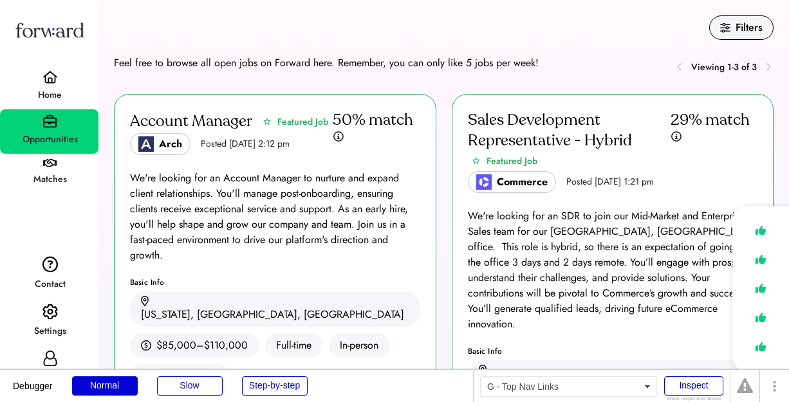
click at [30, 164] on div "Matches" at bounding box center [49, 174] width 98 height 40
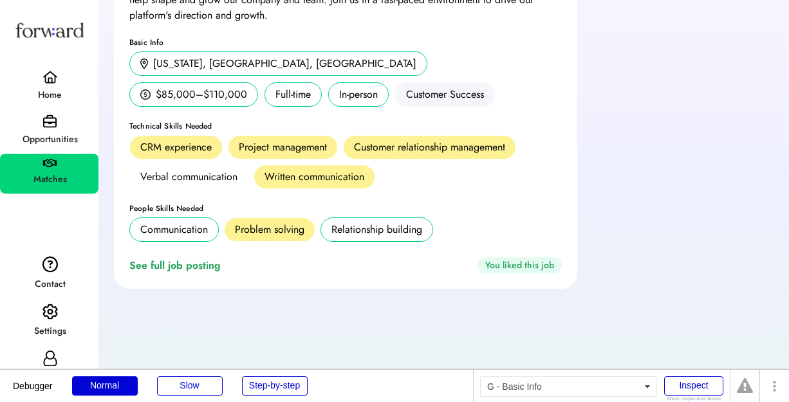
scroll to position [181, 0]
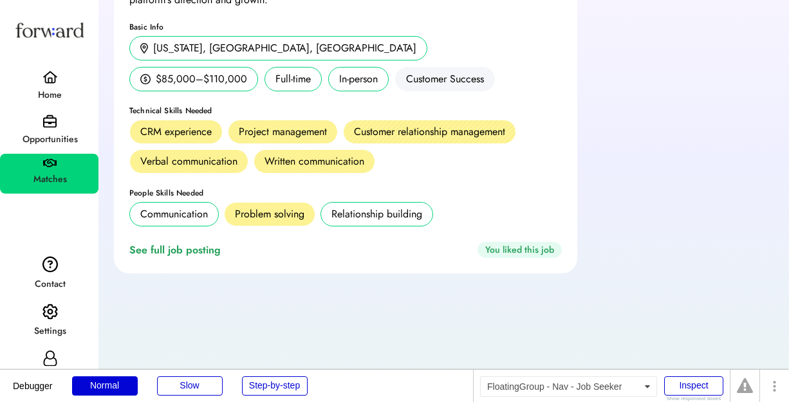
click at [62, 127] on div "Opportunities" at bounding box center [49, 131] width 98 height 44
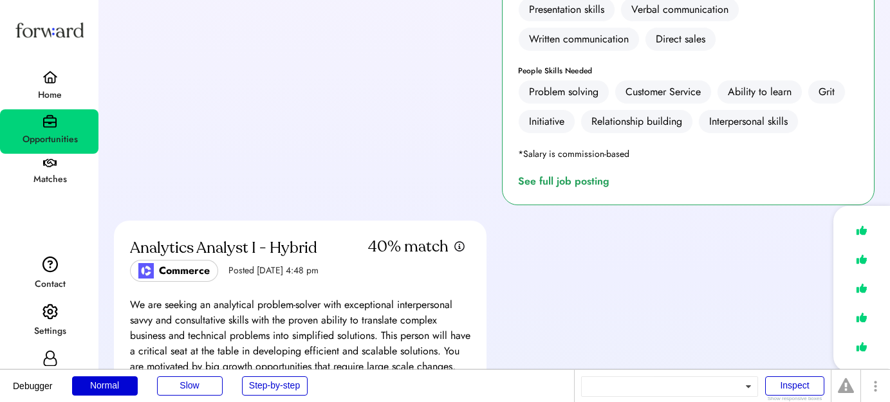
scroll to position [459, 0]
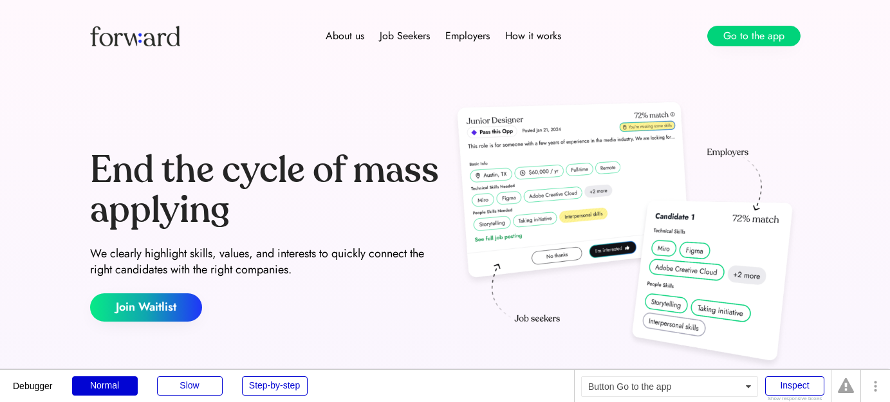
click at [718, 36] on button "Go to the app" at bounding box center [753, 36] width 93 height 21
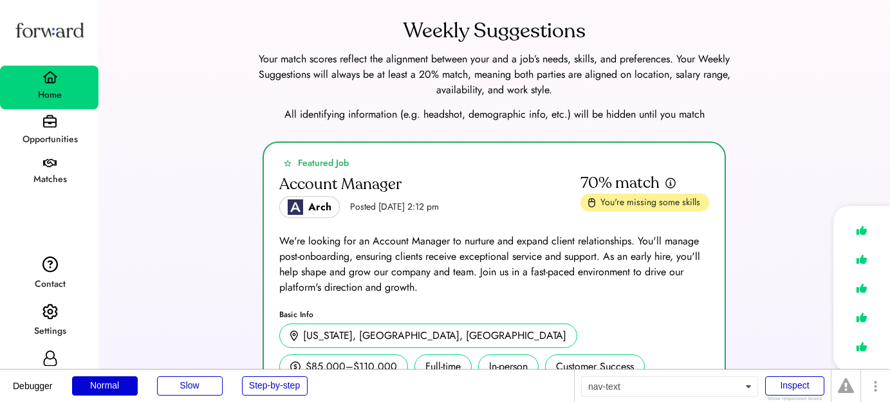
click at [53, 133] on div "Opportunities" at bounding box center [49, 139] width 97 height 15
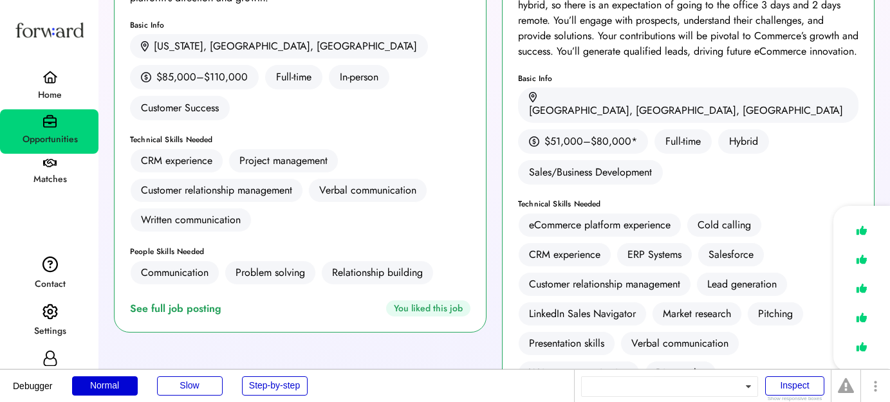
scroll to position [239, 0]
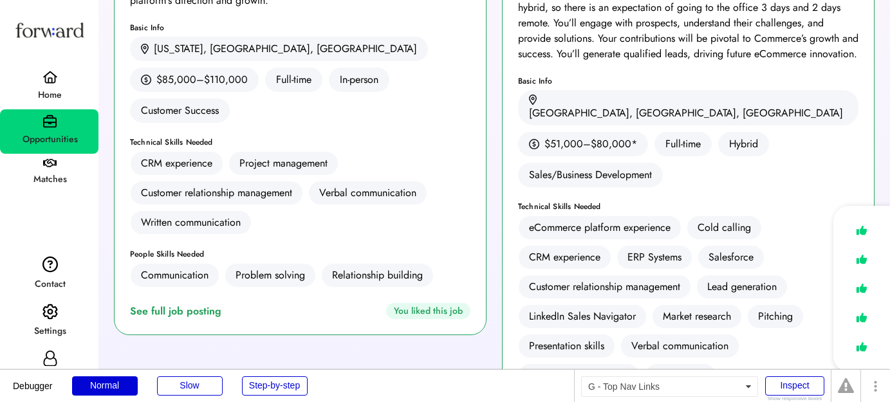
click at [31, 178] on div "Matches" at bounding box center [49, 179] width 97 height 15
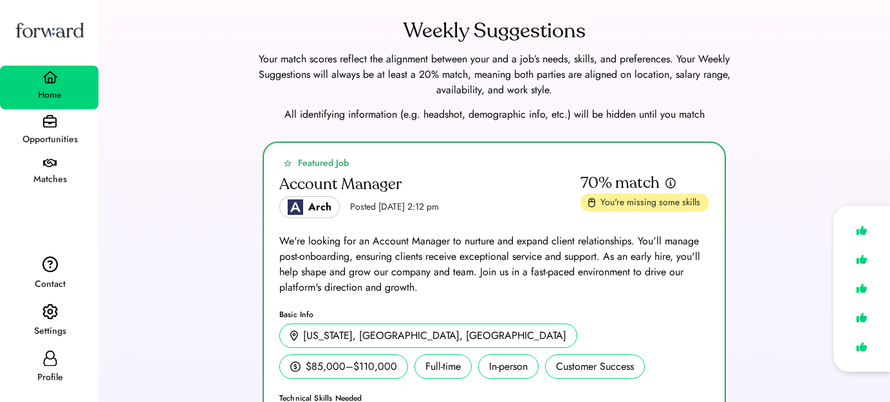
click at [49, 305] on img at bounding box center [49, 312] width 15 height 17
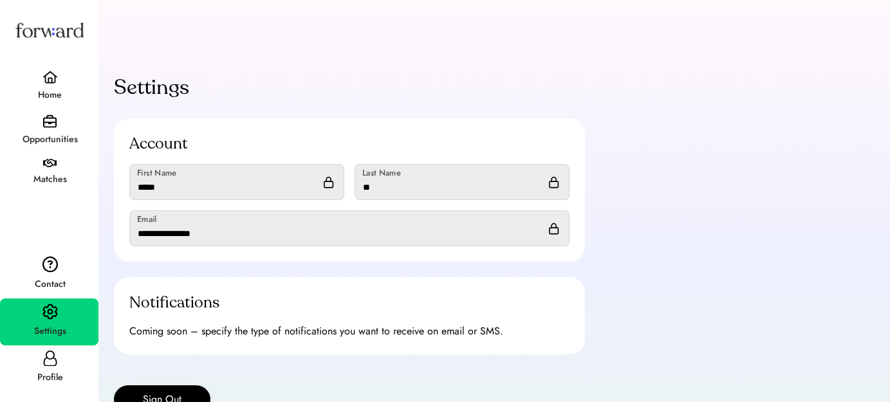
click at [140, 384] on div "Settings Account First Name Last Name Email Notifications Coming soon – specify…" at bounding box center [349, 258] width 502 height 402
click at [144, 392] on button "Sign Out" at bounding box center [162, 399] width 96 height 28
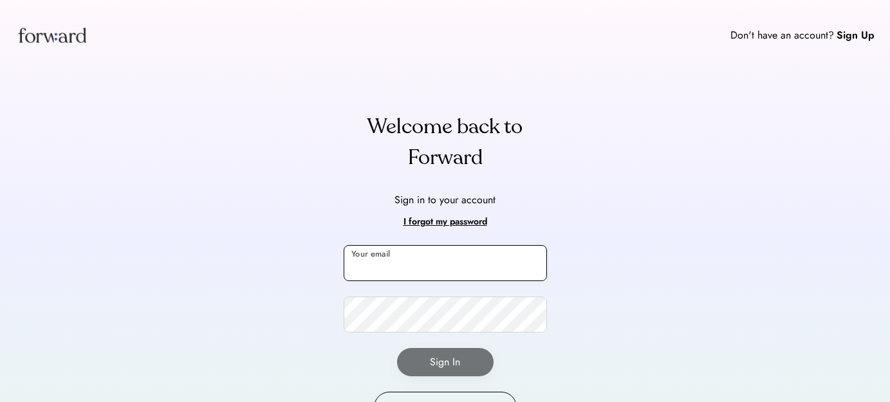
click at [366, 268] on input "email" at bounding box center [445, 263] width 203 height 36
type input "**********"
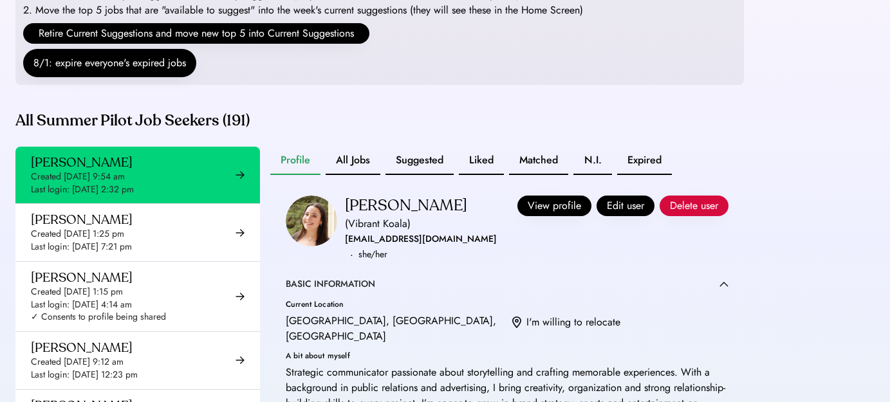
scroll to position [229, 0]
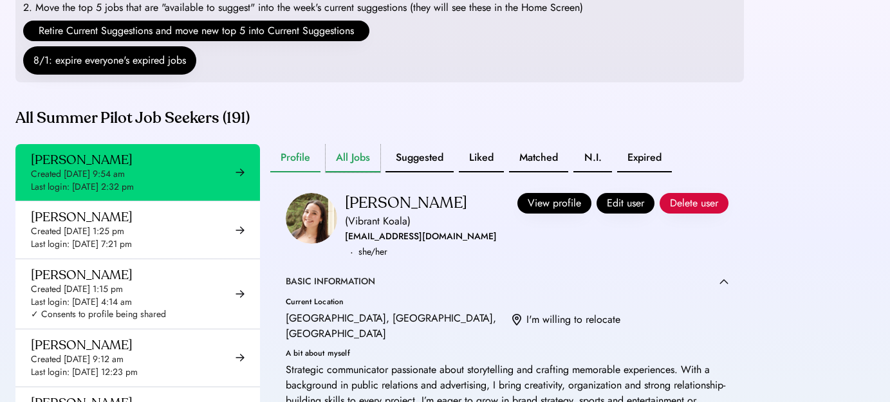
click at [345, 172] on button "All Jobs" at bounding box center [352, 158] width 55 height 28
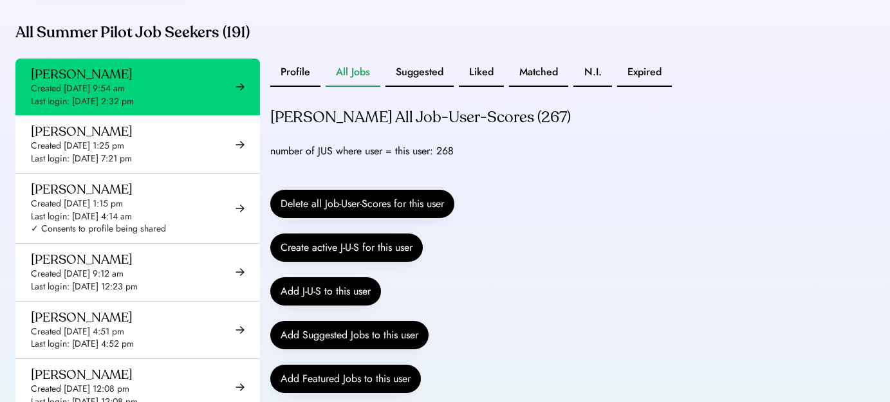
scroll to position [355, 0]
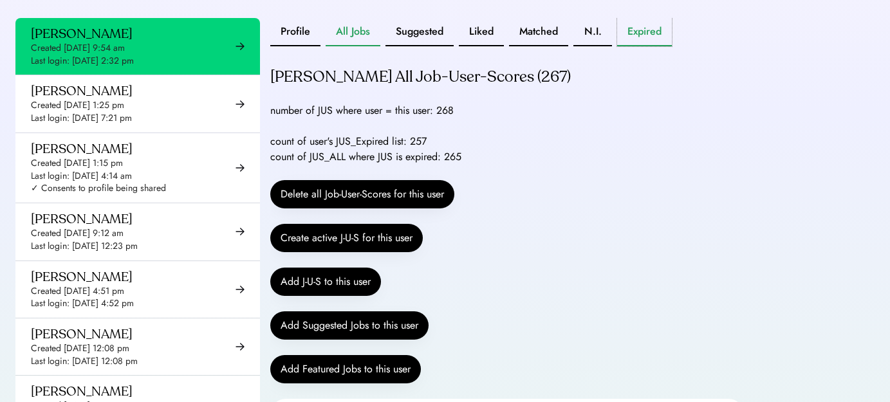
click at [646, 42] on button "Expired" at bounding box center [644, 32] width 55 height 28
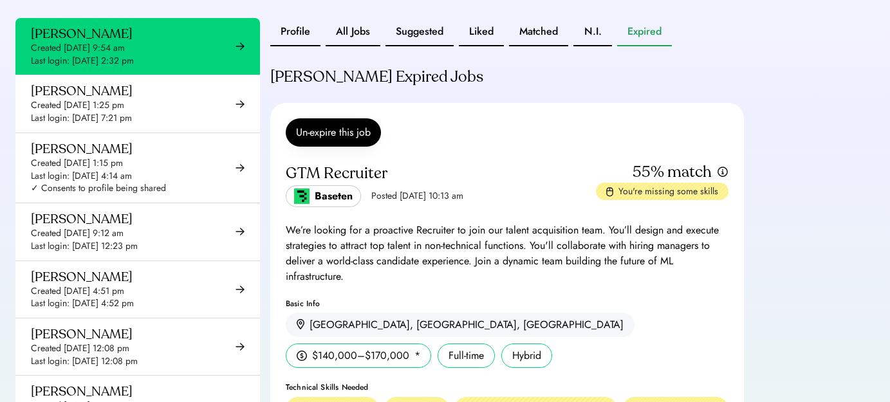
scroll to position [42, 0]
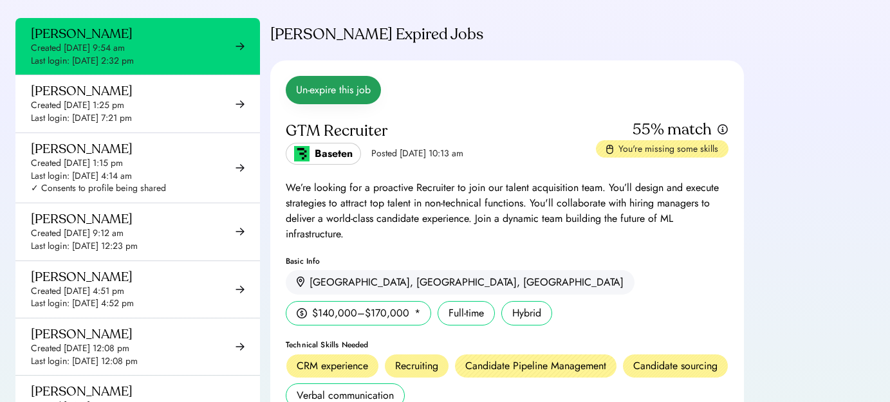
click at [329, 95] on button "Un-expire this job" at bounding box center [333, 90] width 95 height 28
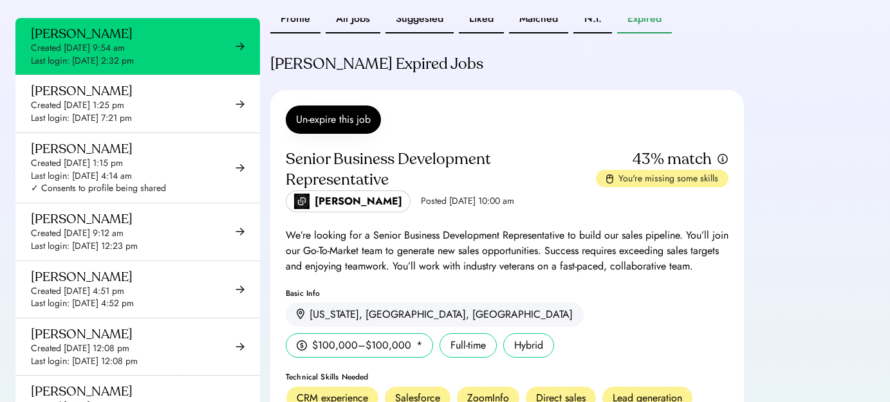
scroll to position [0, 0]
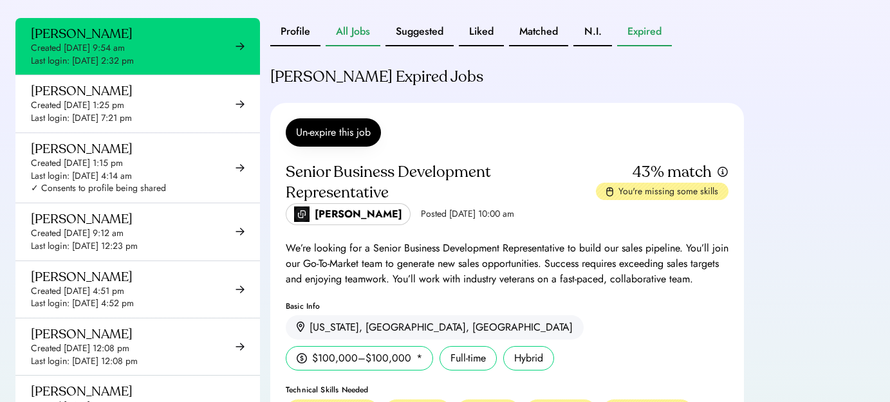
click at [336, 46] on button "All Jobs" at bounding box center [352, 32] width 55 height 28
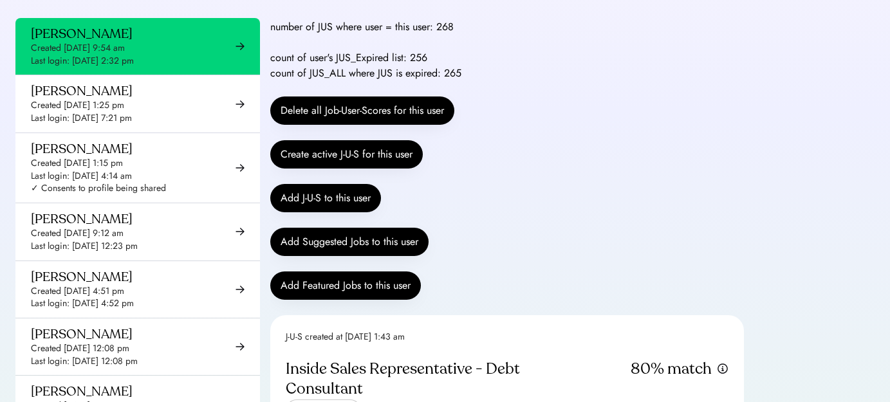
scroll to position [84, 0]
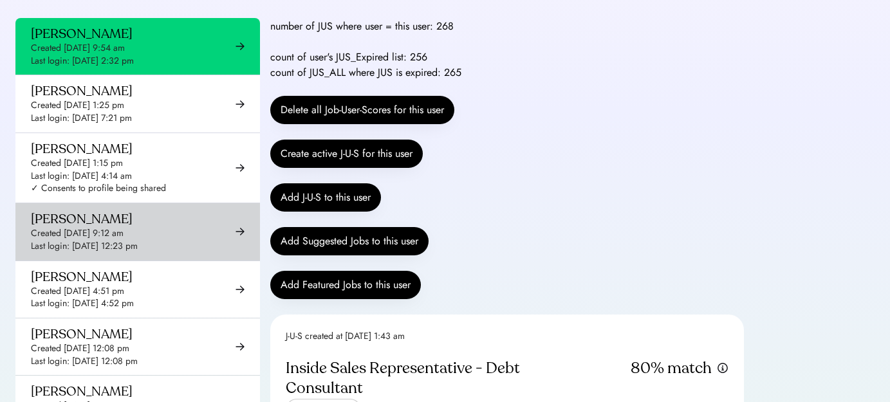
click at [110, 240] on div "Created Aug 29, 2025 9:12 am" at bounding box center [77, 233] width 93 height 13
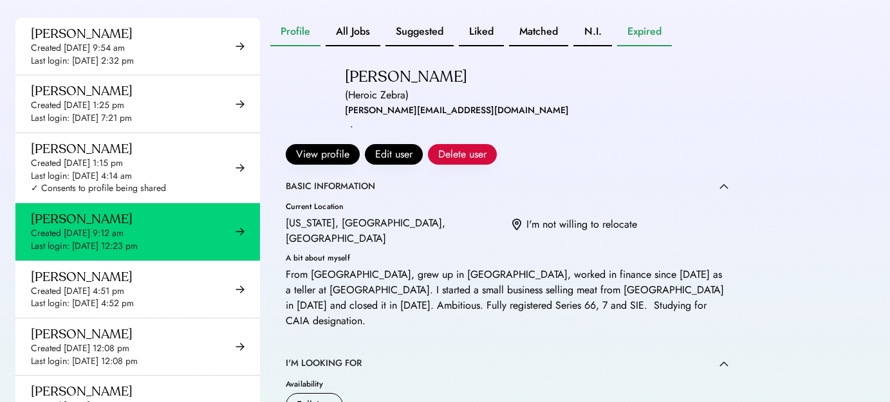
click at [636, 46] on button "Expired" at bounding box center [644, 32] width 55 height 28
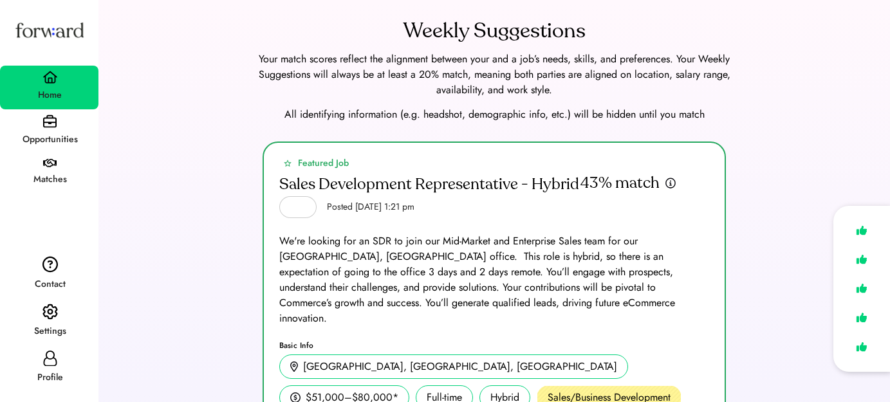
click at [52, 126] on img at bounding box center [50, 122] width 14 height 14
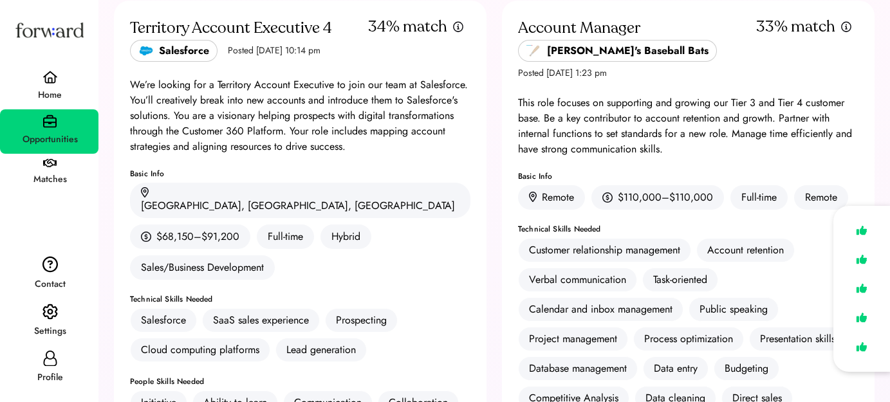
scroll to position [110, 0]
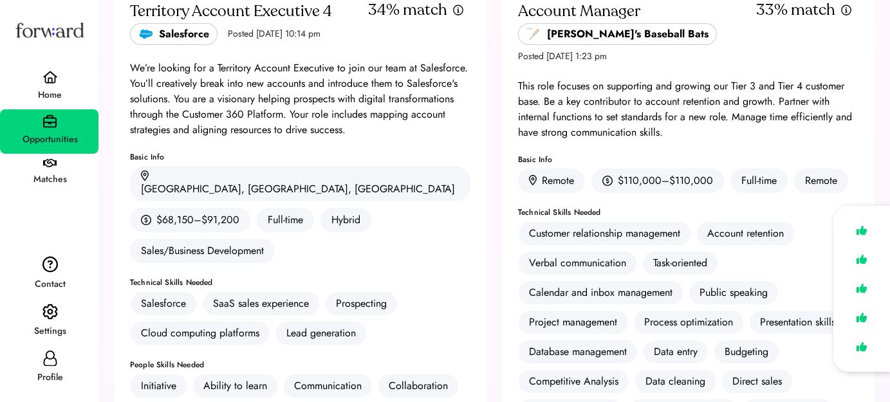
click at [59, 77] on div "Home" at bounding box center [49, 88] width 98 height 44
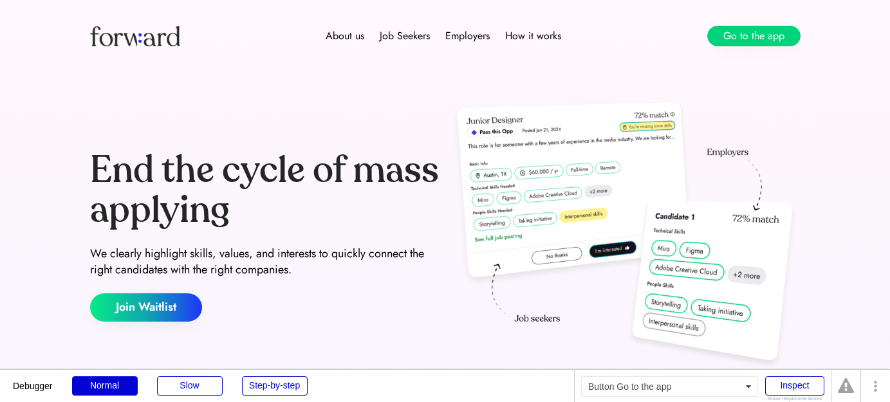
click at [760, 35] on button "Go to the app" at bounding box center [753, 36] width 93 height 21
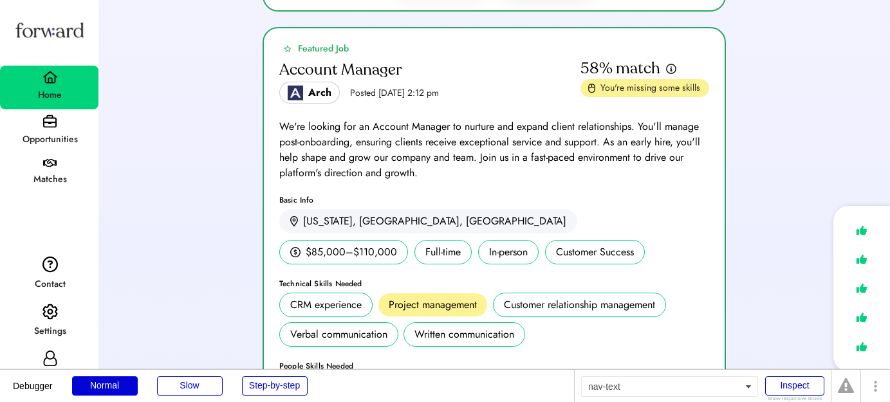
click at [37, 137] on div "Opportunities" at bounding box center [49, 139] width 97 height 15
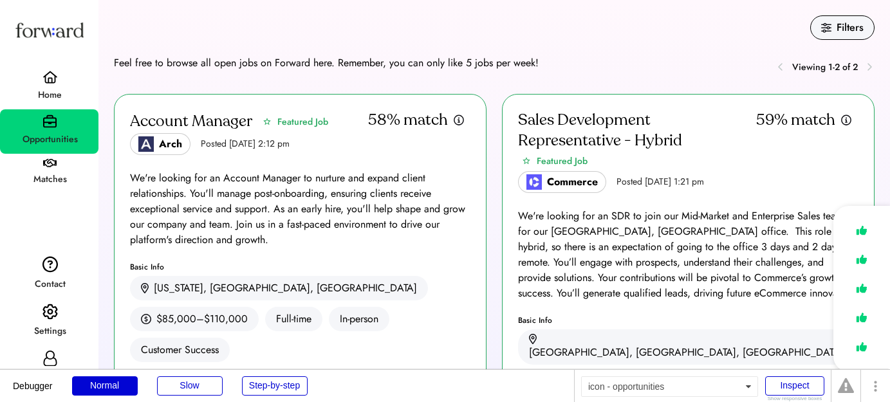
click at [28, 69] on div "Home" at bounding box center [49, 88] width 98 height 44
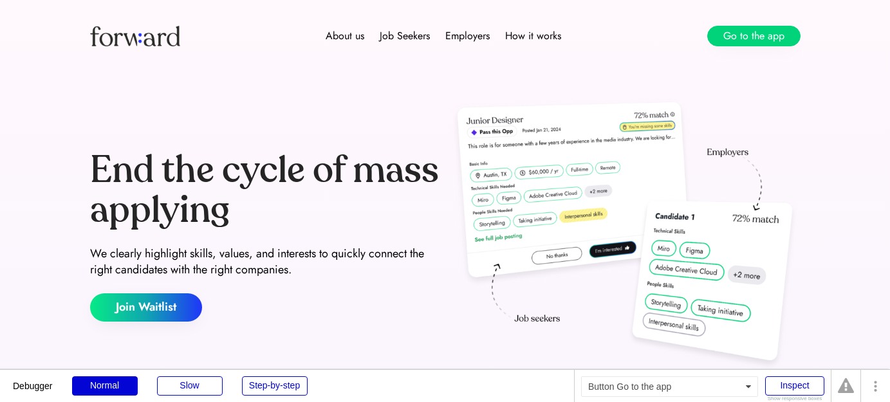
click at [739, 28] on button "Go to the app" at bounding box center [753, 36] width 93 height 21
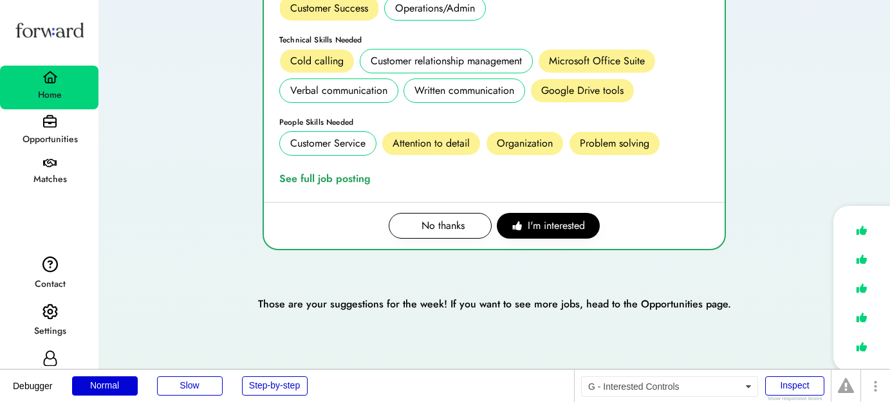
scroll to position [1088, 0]
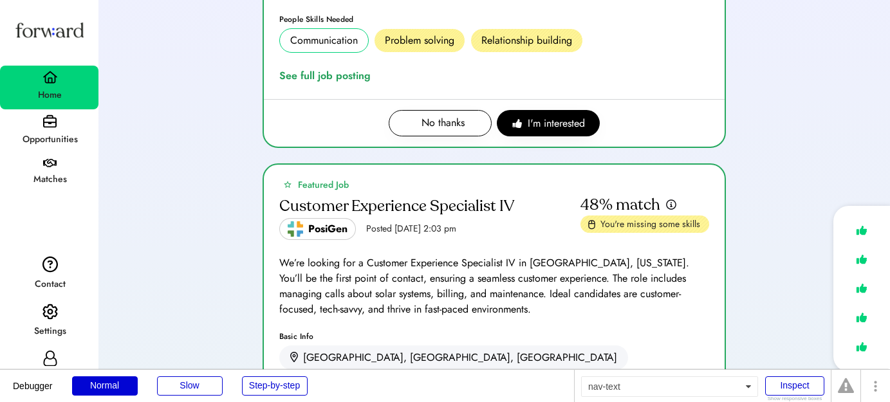
click at [69, 135] on div "Opportunities" at bounding box center [49, 139] width 97 height 15
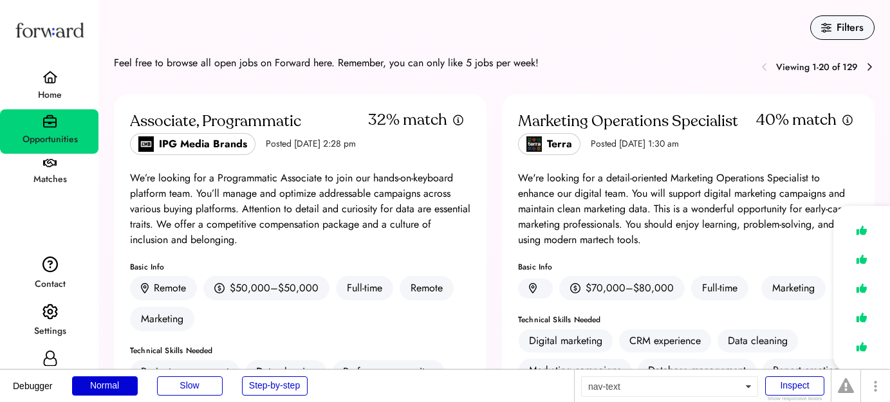
click at [59, 86] on div "Home" at bounding box center [49, 95] width 97 height 23
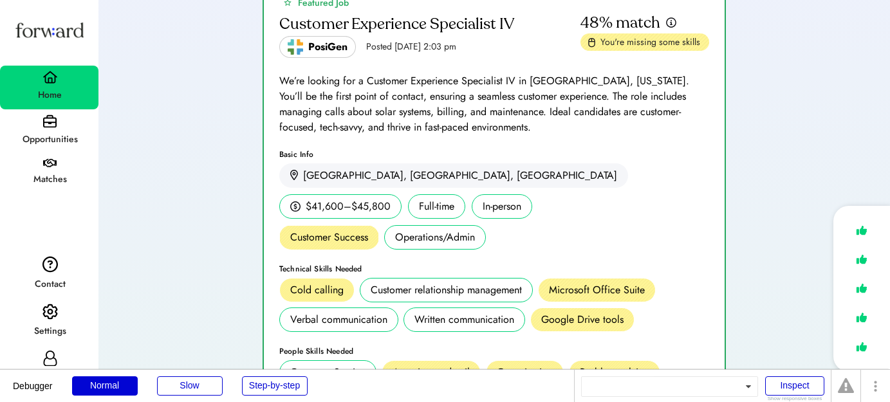
scroll to position [1341, 0]
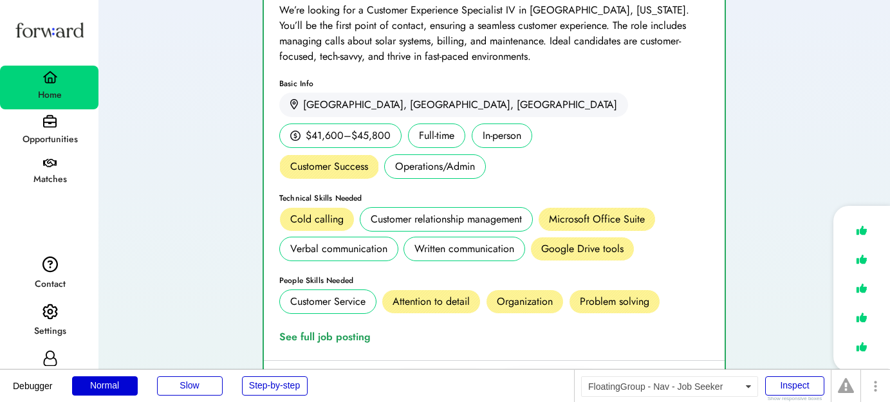
click at [65, 115] on div "Opportunities" at bounding box center [49, 131] width 98 height 44
